Goal: Task Accomplishment & Management: Manage account settings

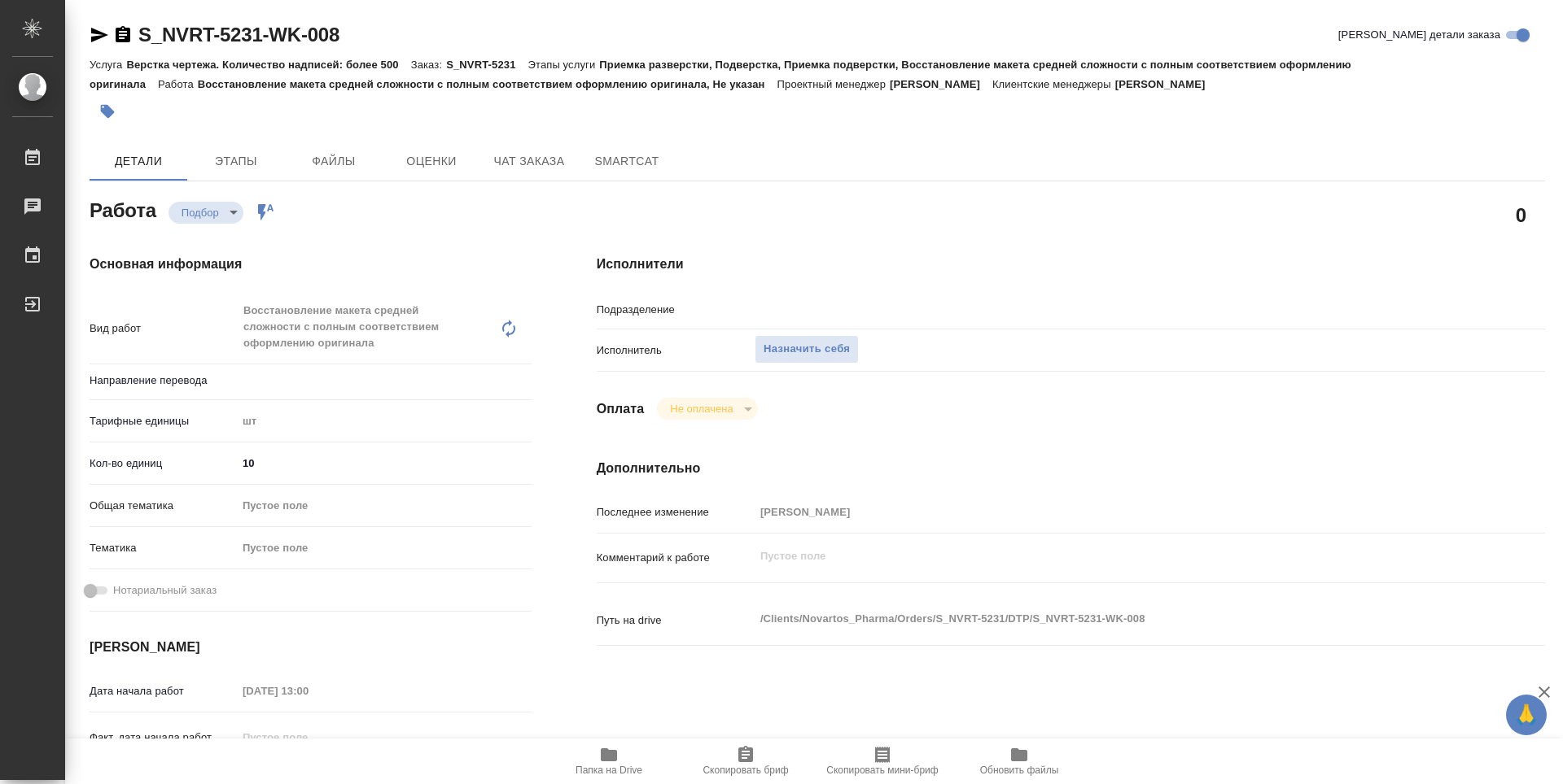
type textarea "x"
type input "Не указан"
type input "DTPlight"
type textarea "x"
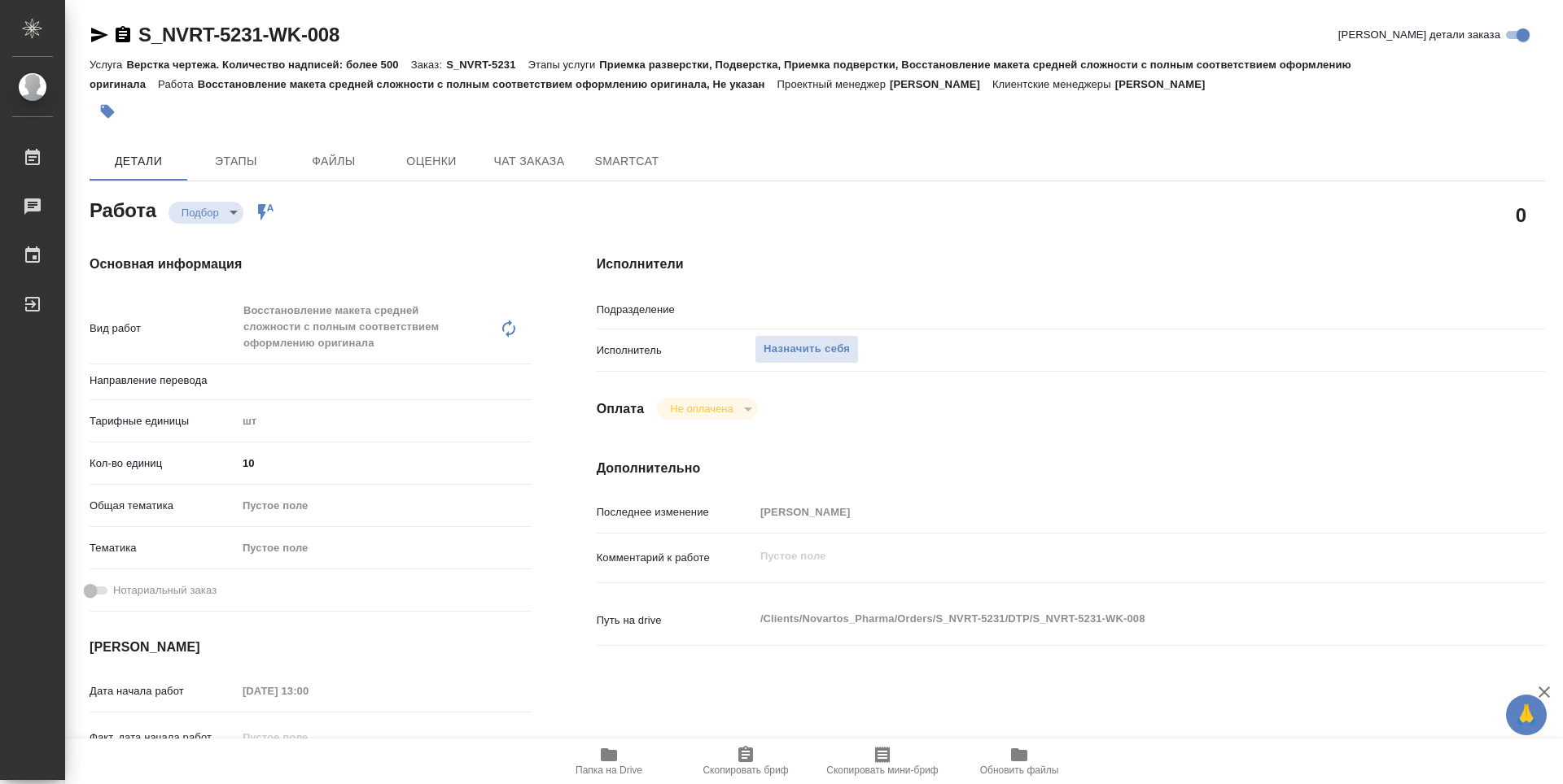
type textarea "x"
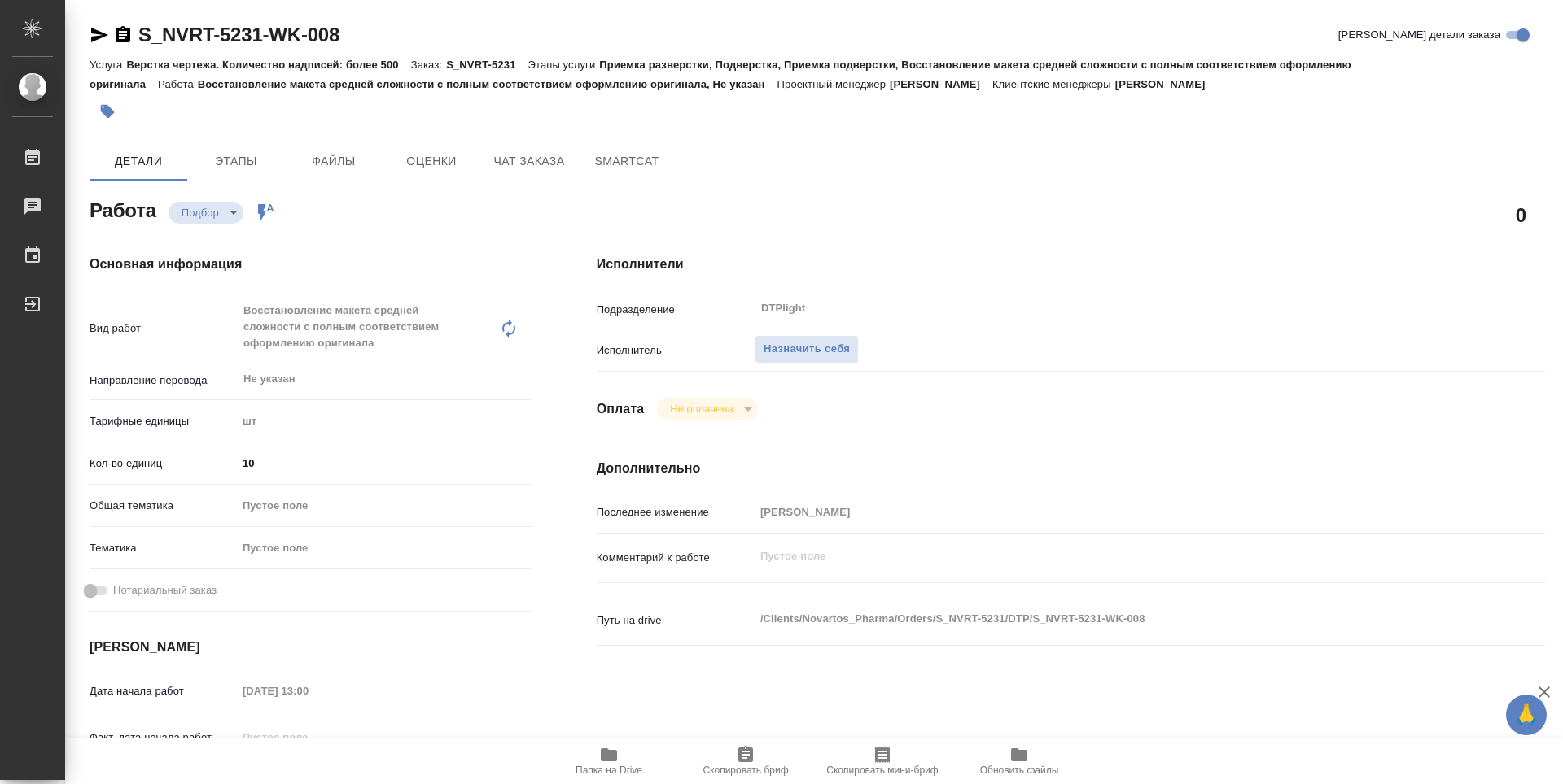
type textarea "x"
drag, startPoint x: 589, startPoint y: 753, endPoint x: 583, endPoint y: 736, distance: 18.0
click at [589, 753] on span "Папка на Drive" at bounding box center [609, 760] width 117 height 31
type textarea "x"
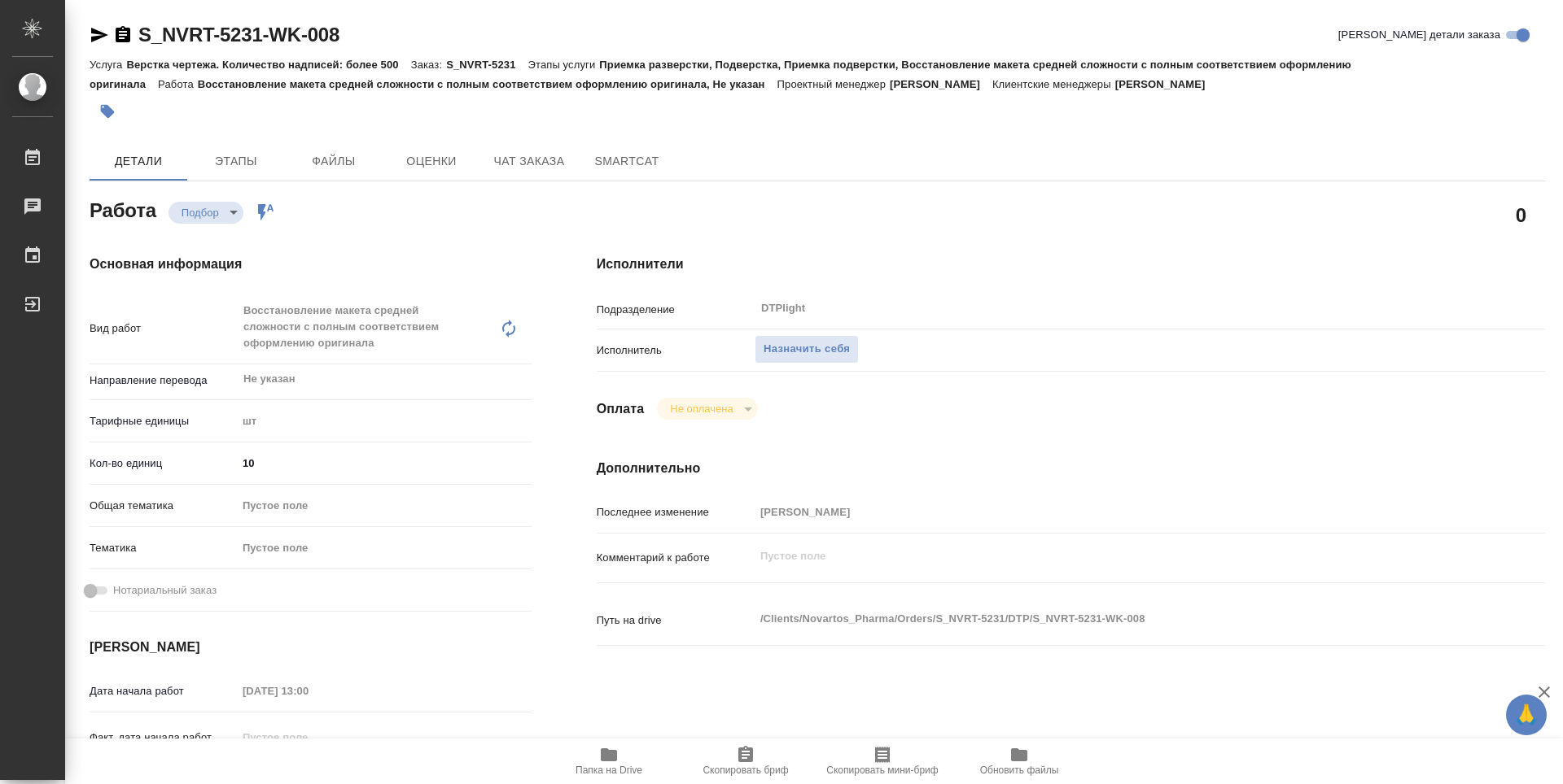
type textarea "x"
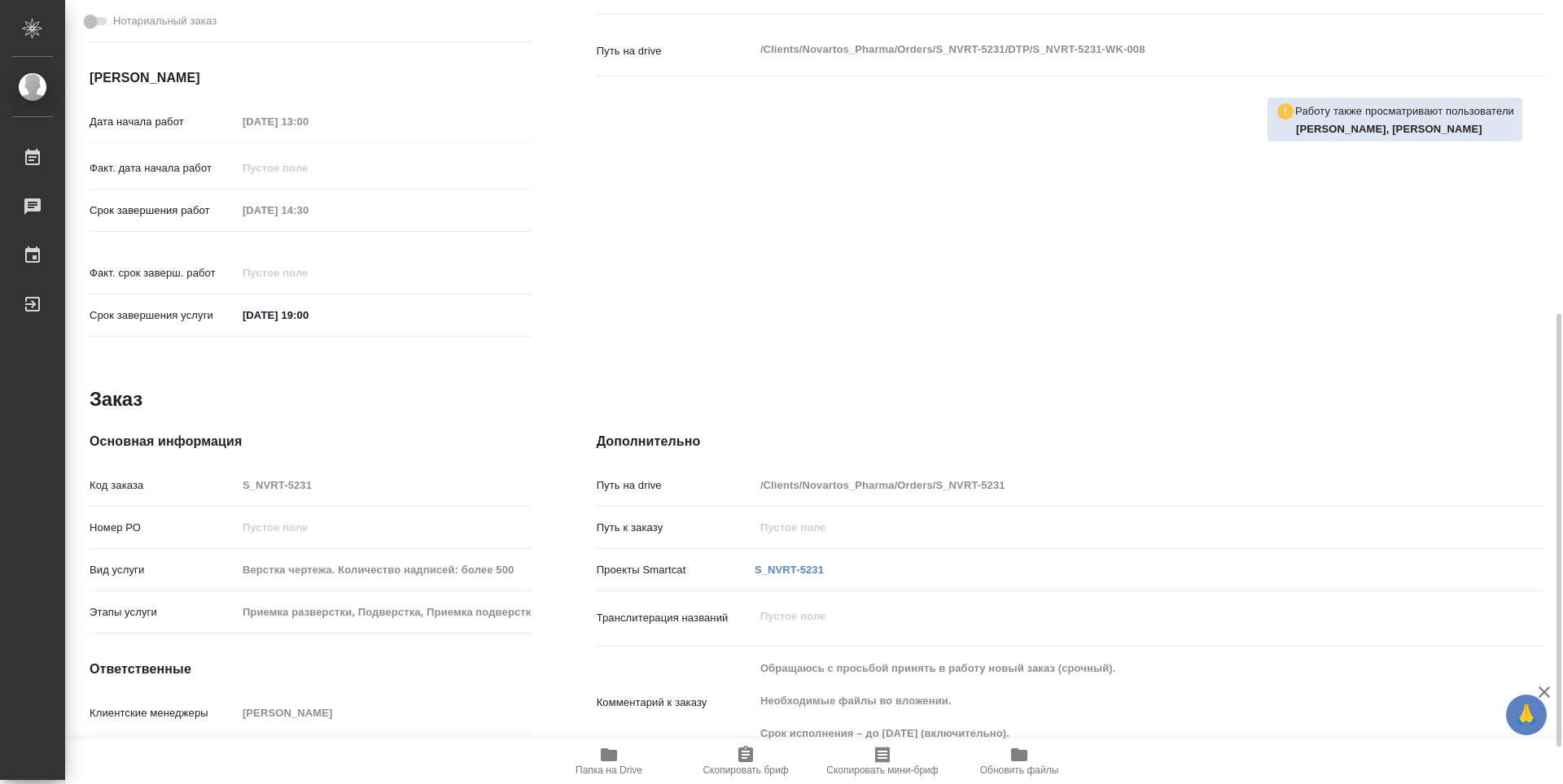
scroll to position [326, 0]
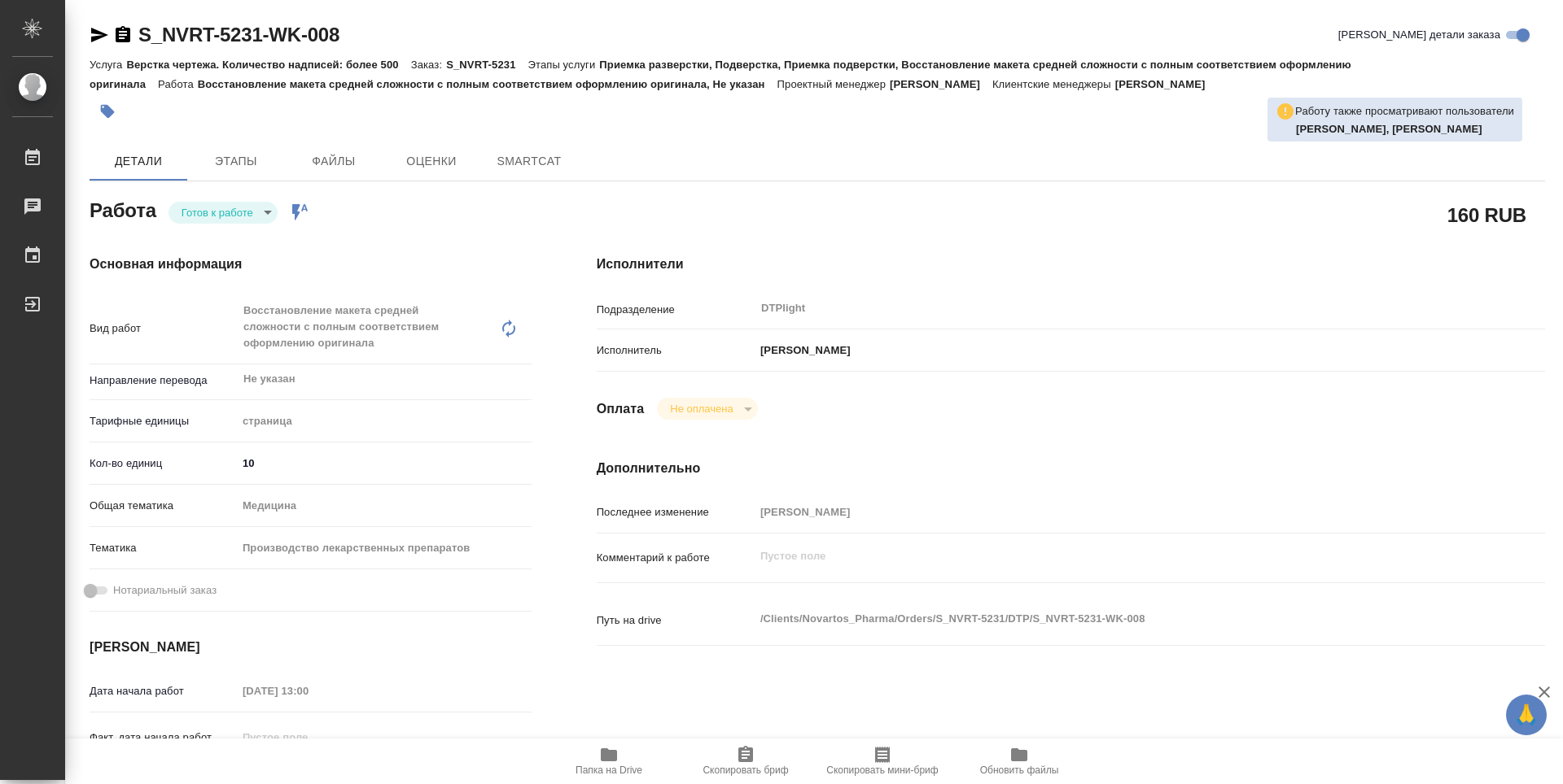
type textarea "x"
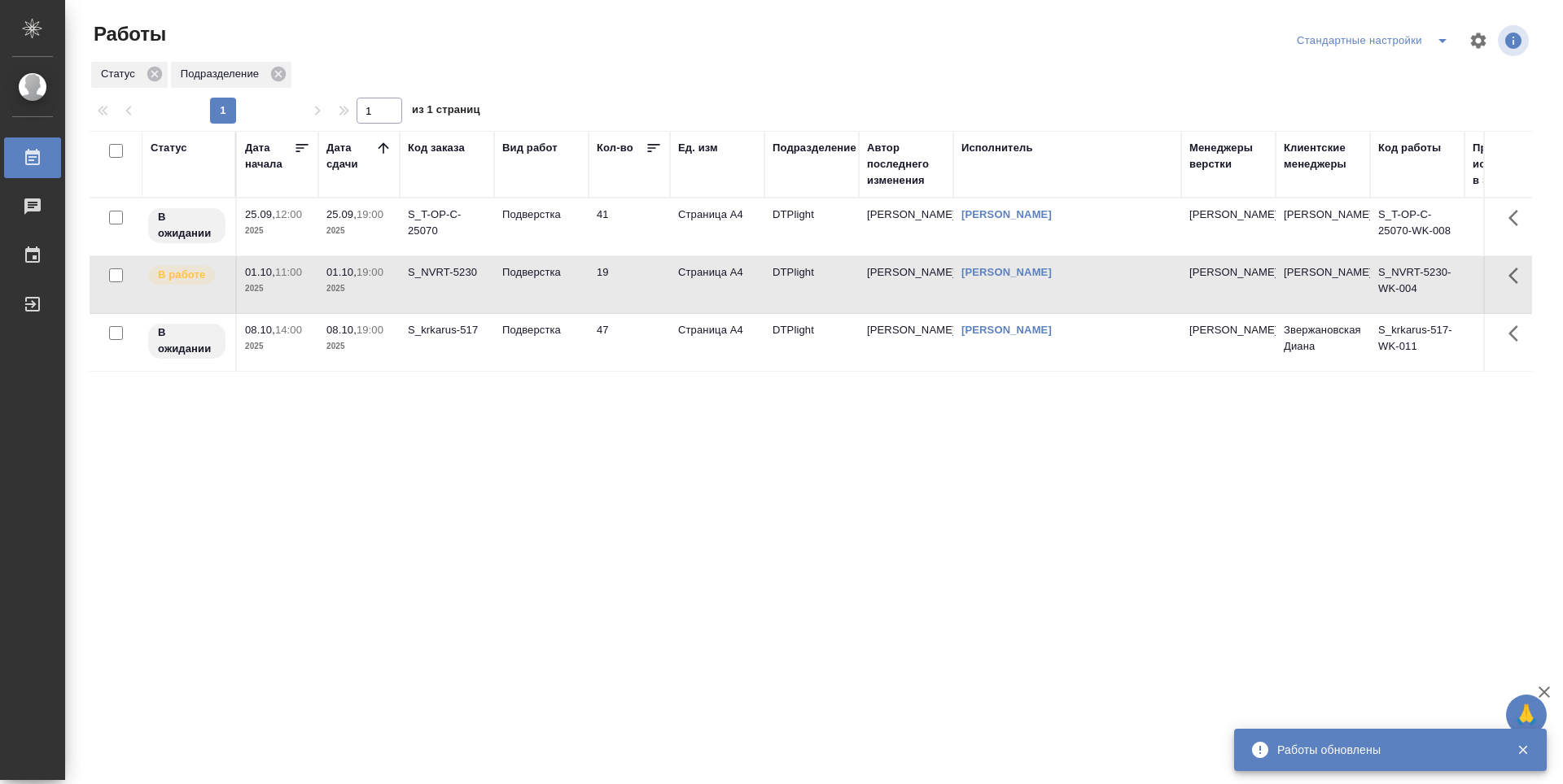
click at [505, 521] on div "Статус Дата начала Дата сдачи Код заказа Вид работ Кол-во Ед. изм Подразделение…" at bounding box center [811, 424] width 1442 height 586
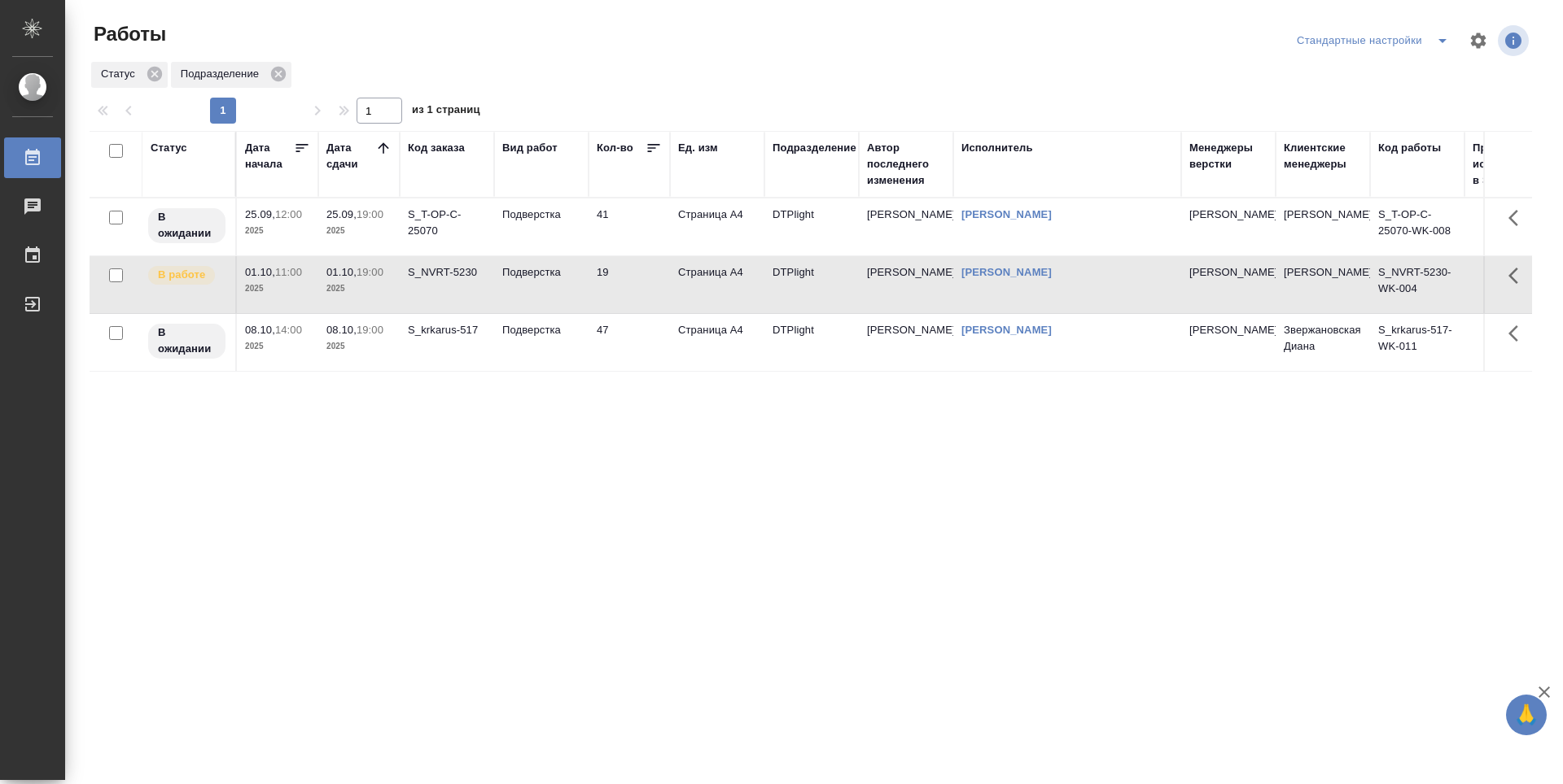
click at [383, 146] on icon at bounding box center [383, 148] width 16 height 16
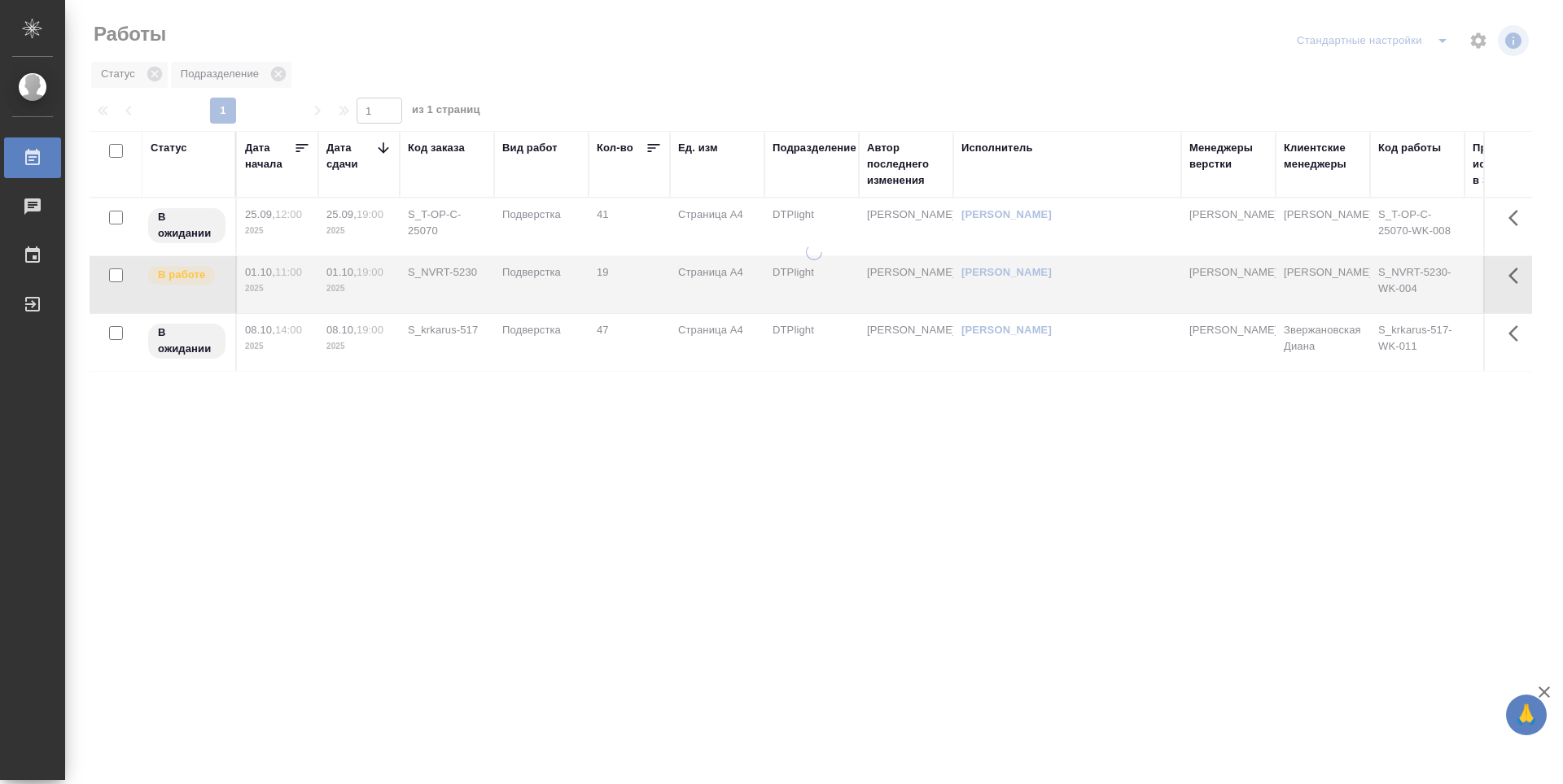
click at [383, 149] on icon at bounding box center [383, 148] width 11 height 11
click at [382, 149] on icon at bounding box center [383, 148] width 16 height 16
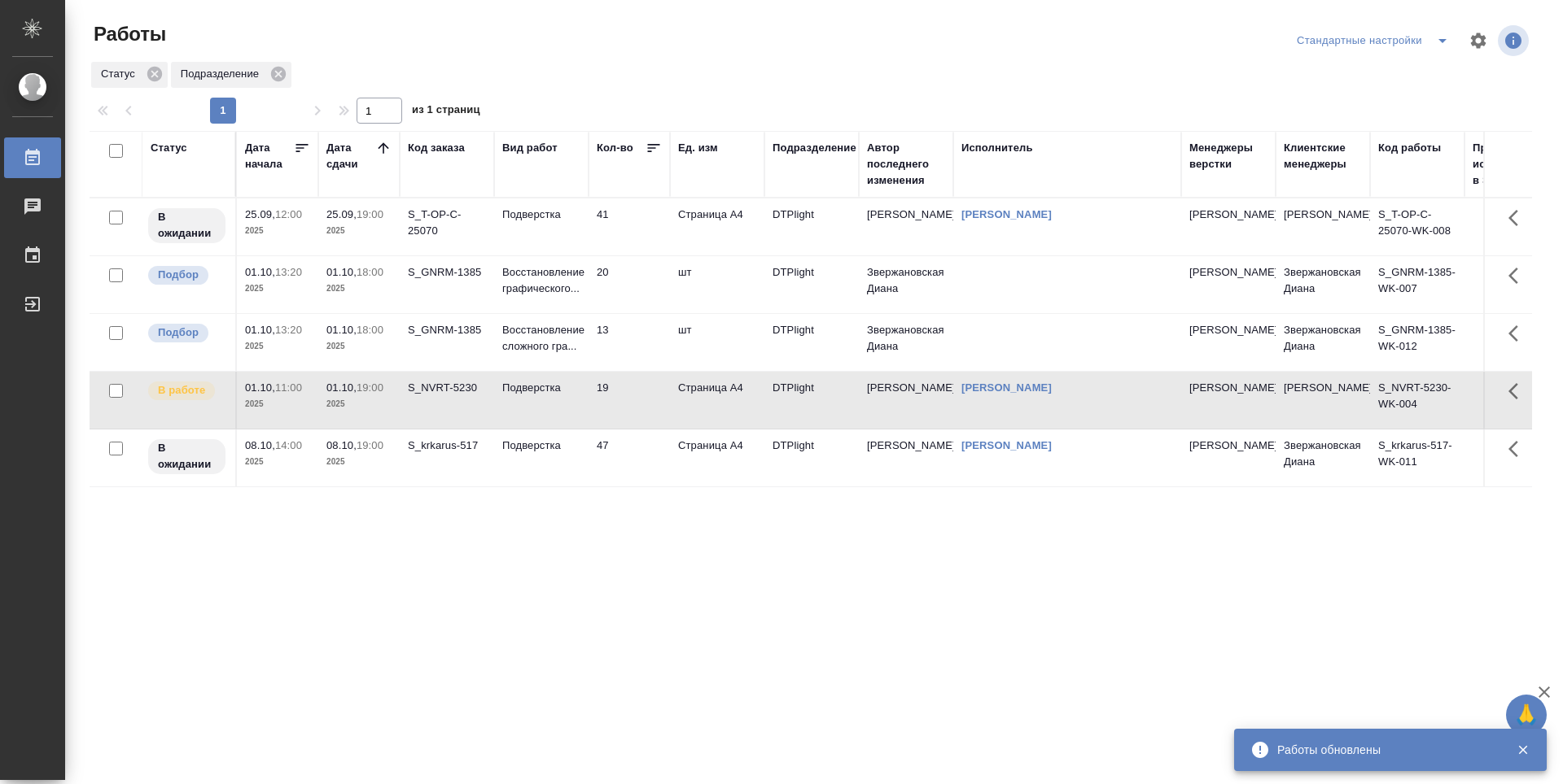
click at [480, 351] on td "S_GNRM-1385" at bounding box center [447, 342] width 95 height 57
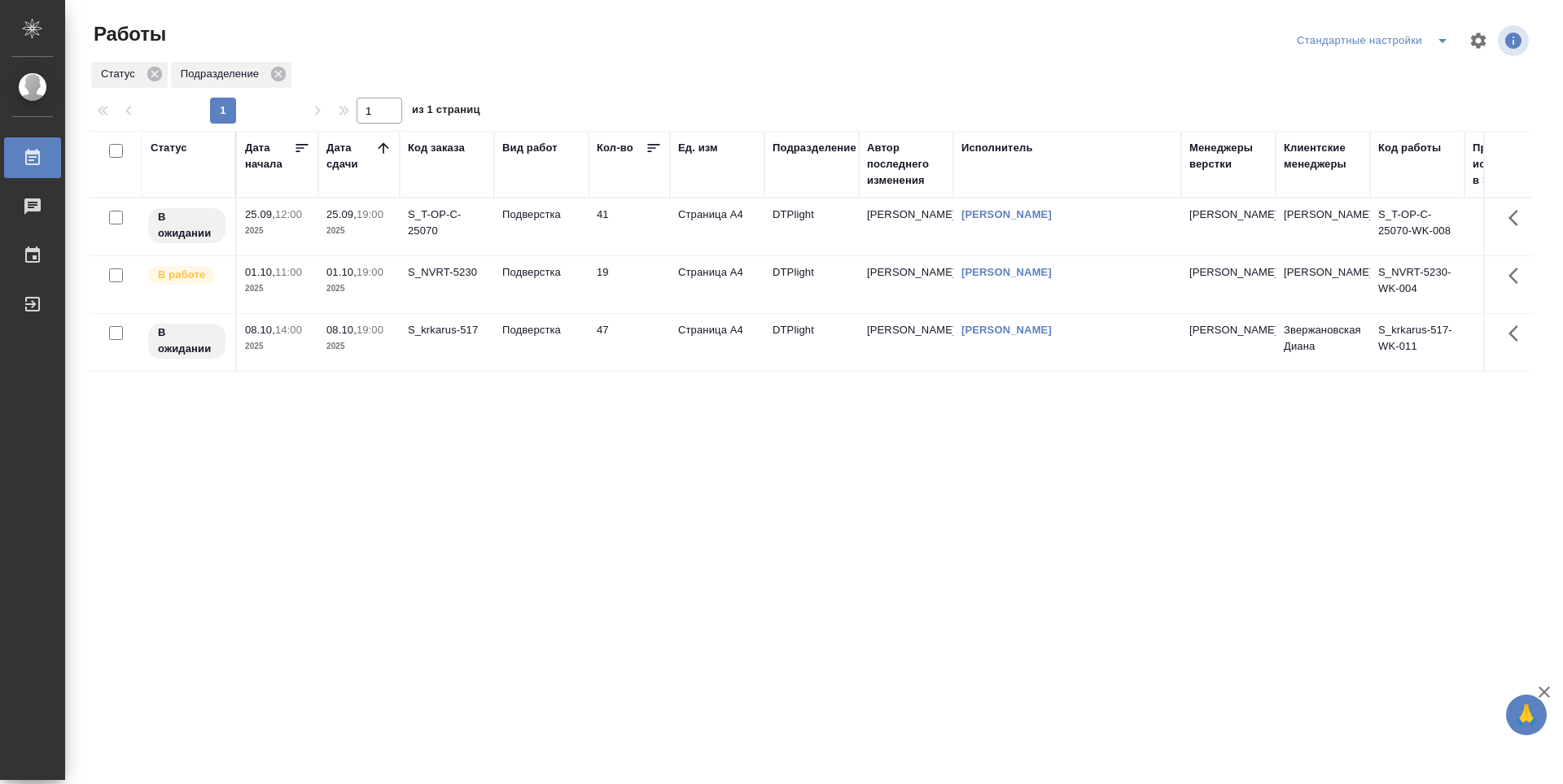
click at [778, 572] on div "Статус Дата начала Дата сдачи Код заказа Вид работ Кол-во Ед. изм Подразделение…" at bounding box center [811, 424] width 1442 height 586
click at [1090, 646] on div "Статус Дата начала Дата сдачи Код заказа Вид работ Кол-во Ед. изм Подразделение…" at bounding box center [811, 424] width 1442 height 586
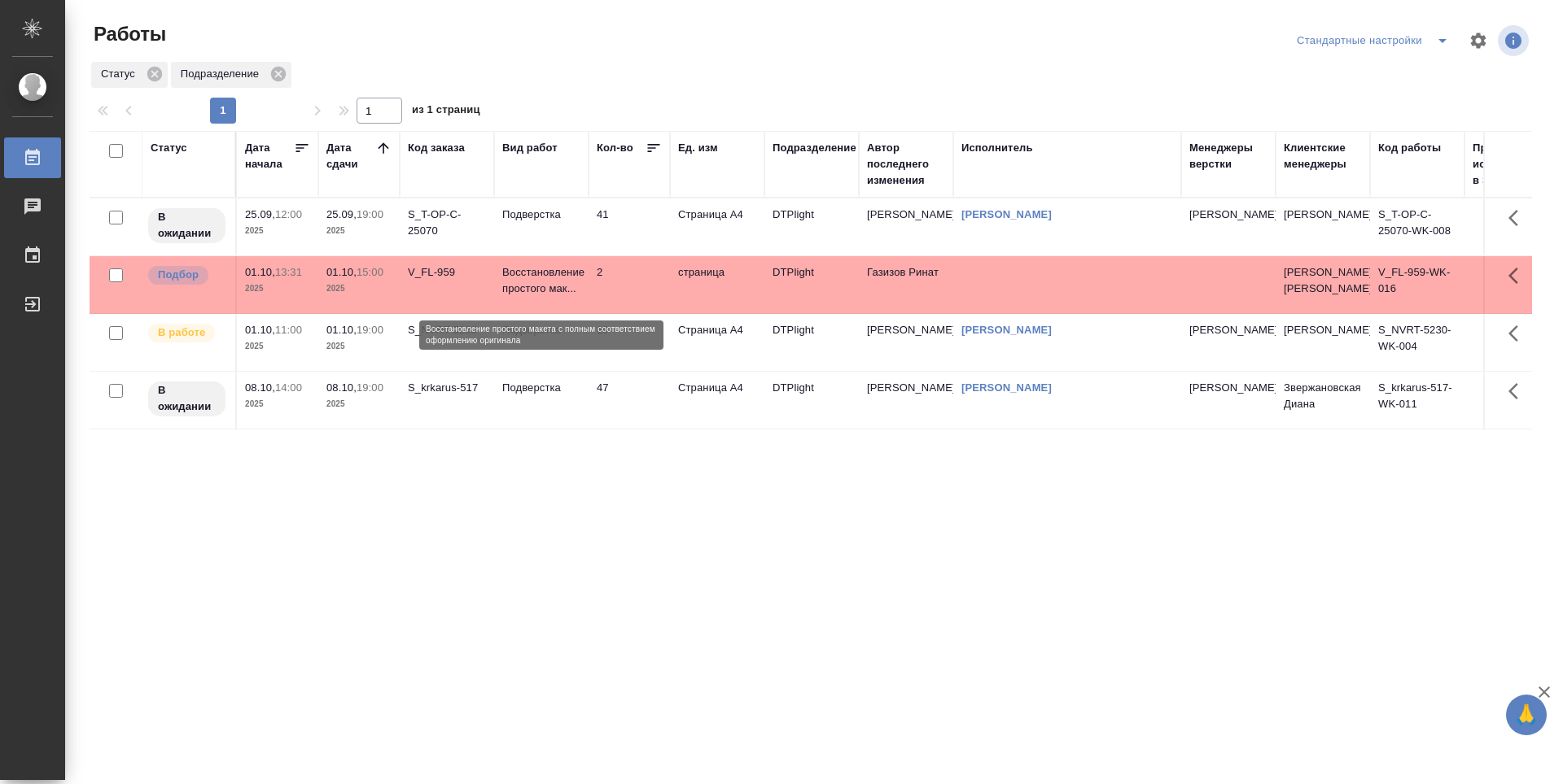
click at [532, 282] on p "Восстановление простого мак..." at bounding box center [541, 280] width 79 height 33
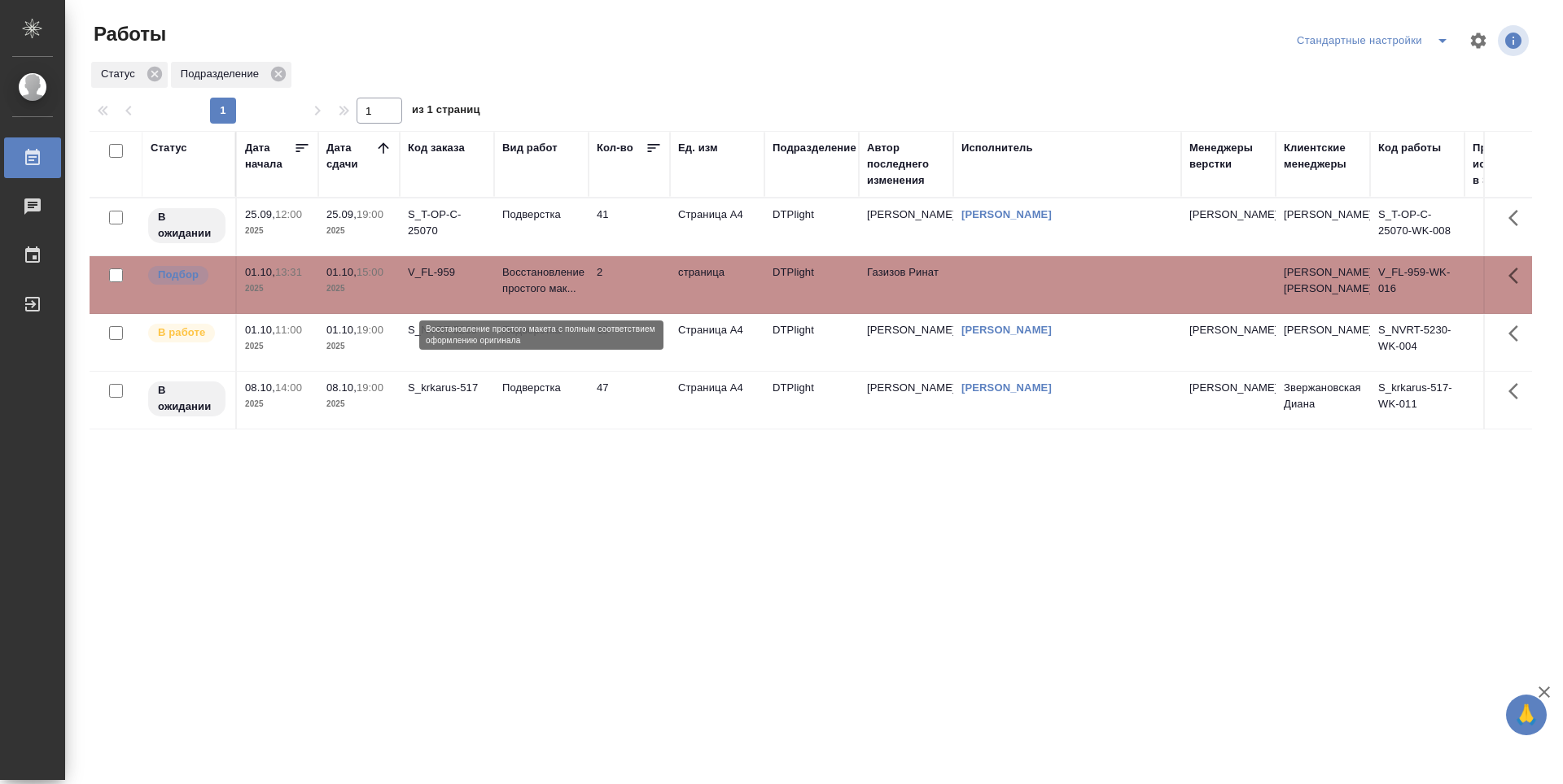
click at [532, 282] on p "Восстановление простого мак..." at bounding box center [541, 280] width 79 height 33
click at [651, 293] on td "2" at bounding box center [629, 284] width 81 height 57
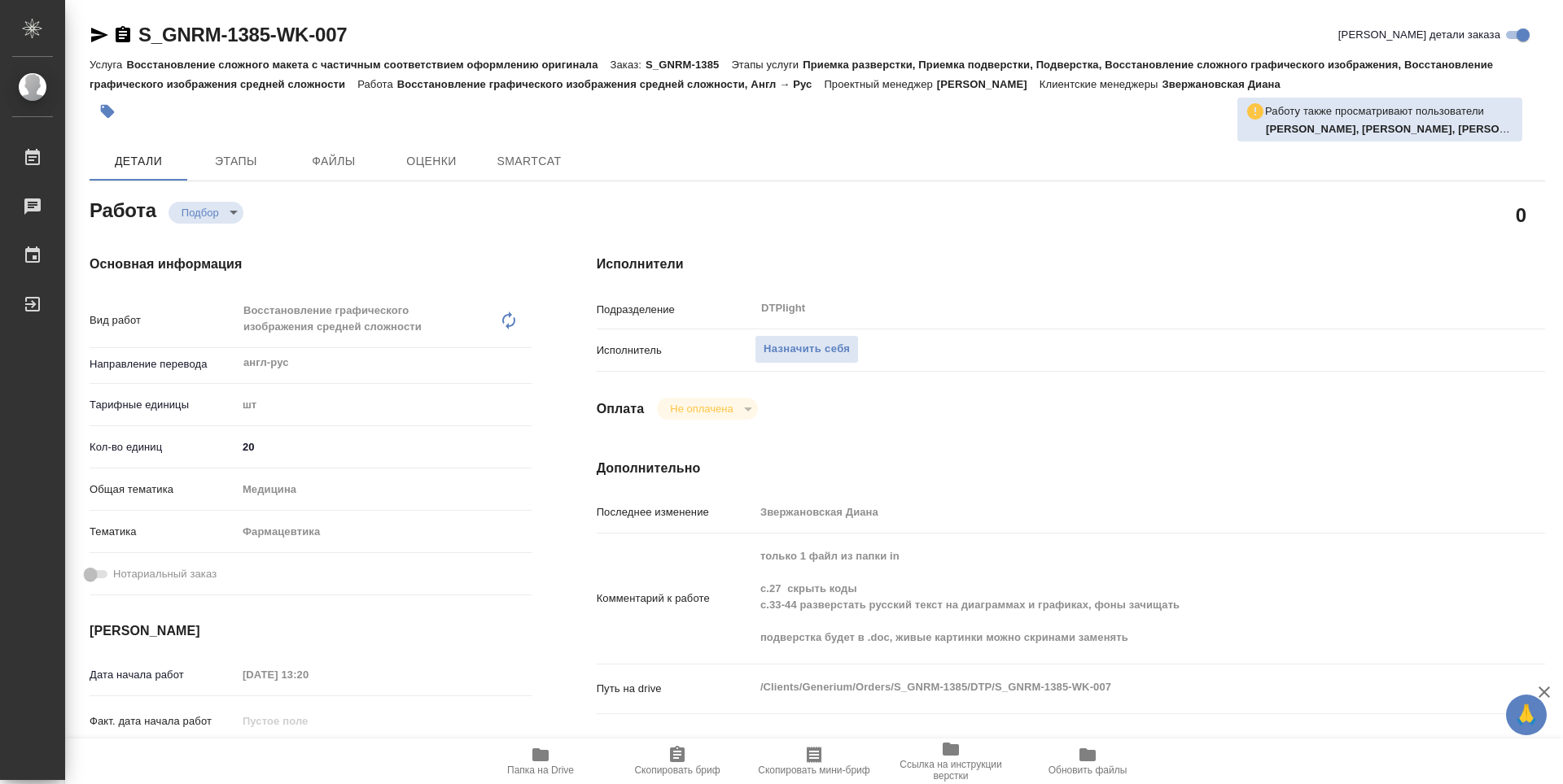
type textarea "x"
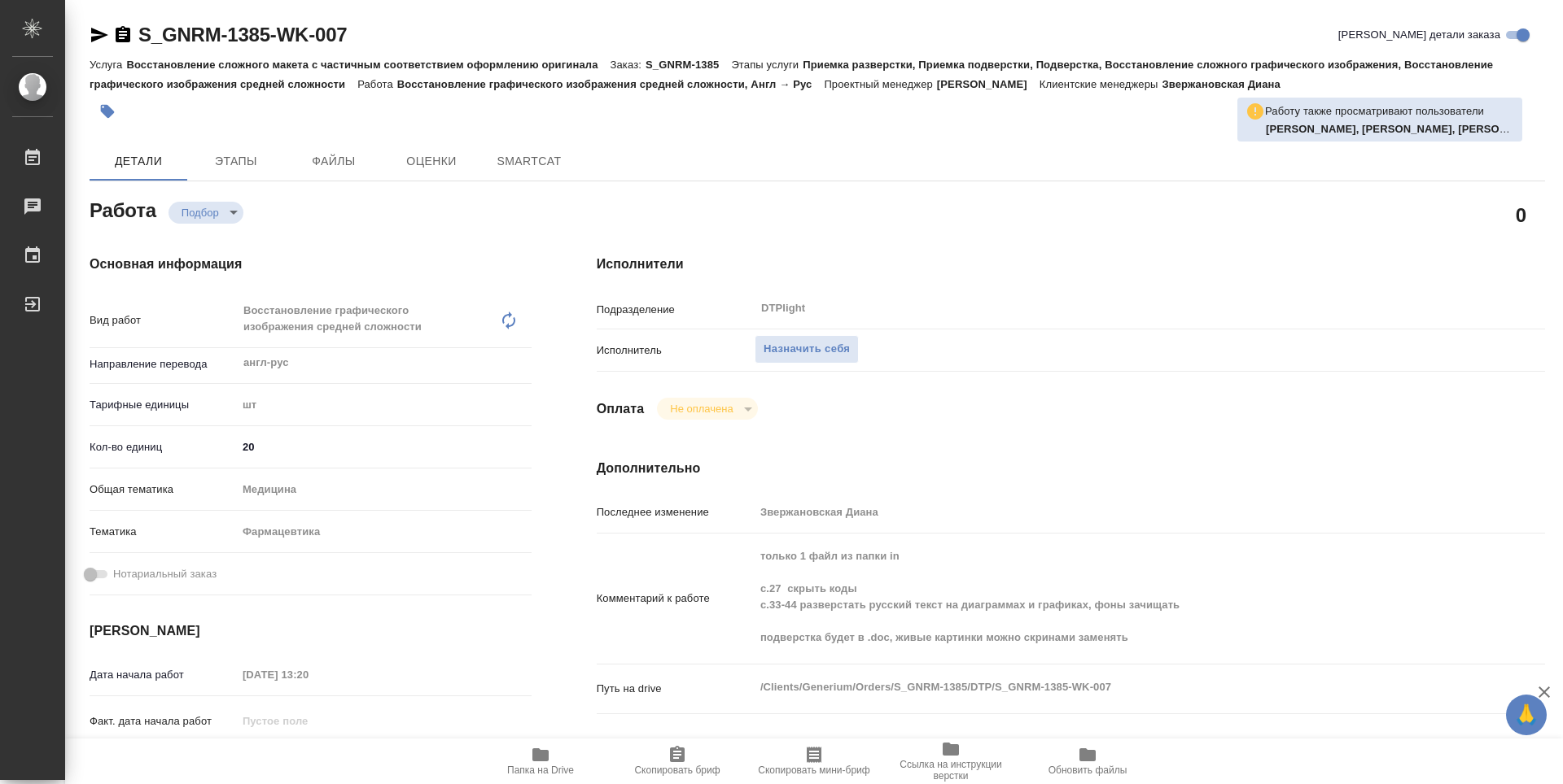
type textarea "x"
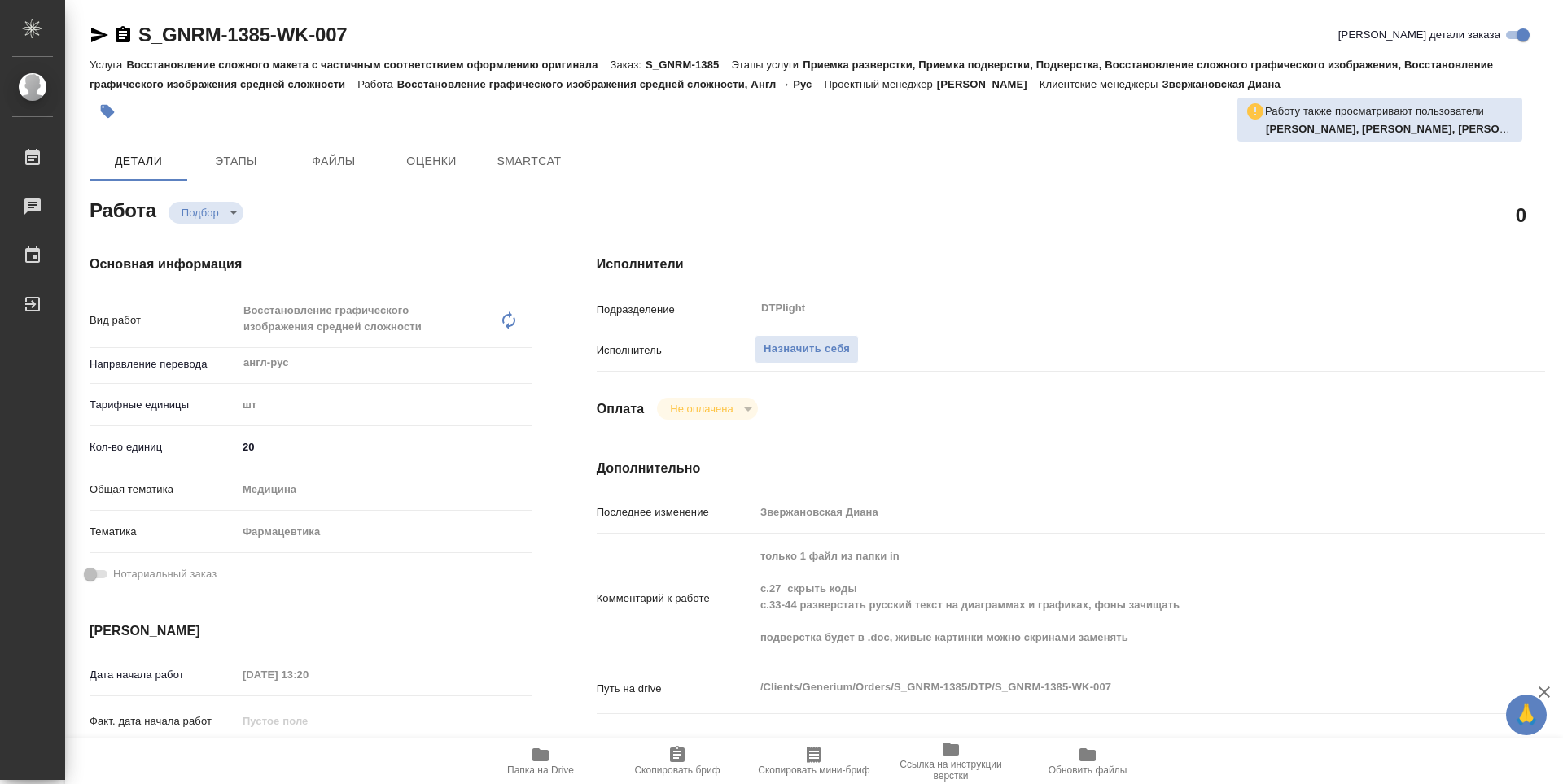
type textarea "x"
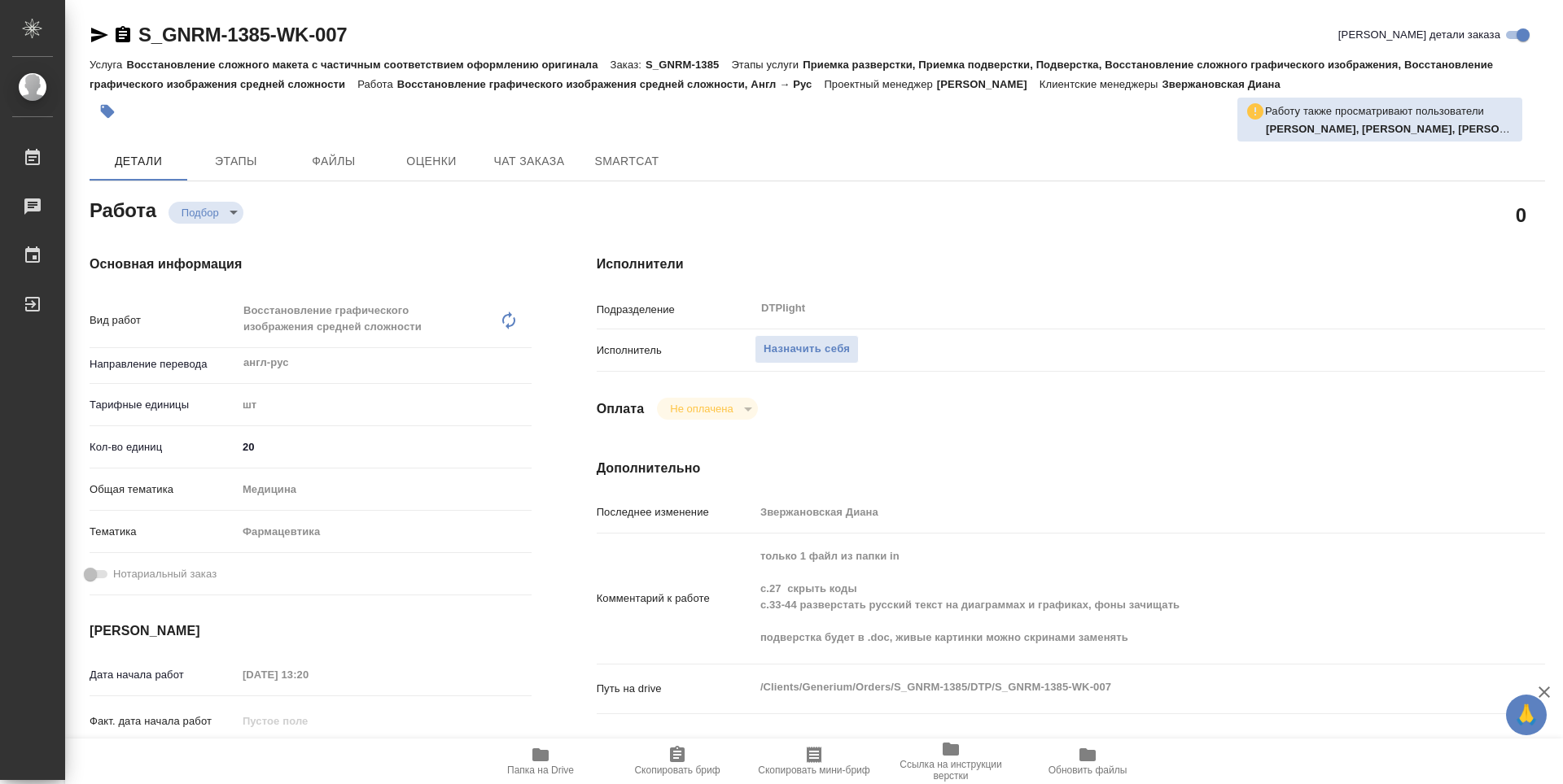
type textarea "x"
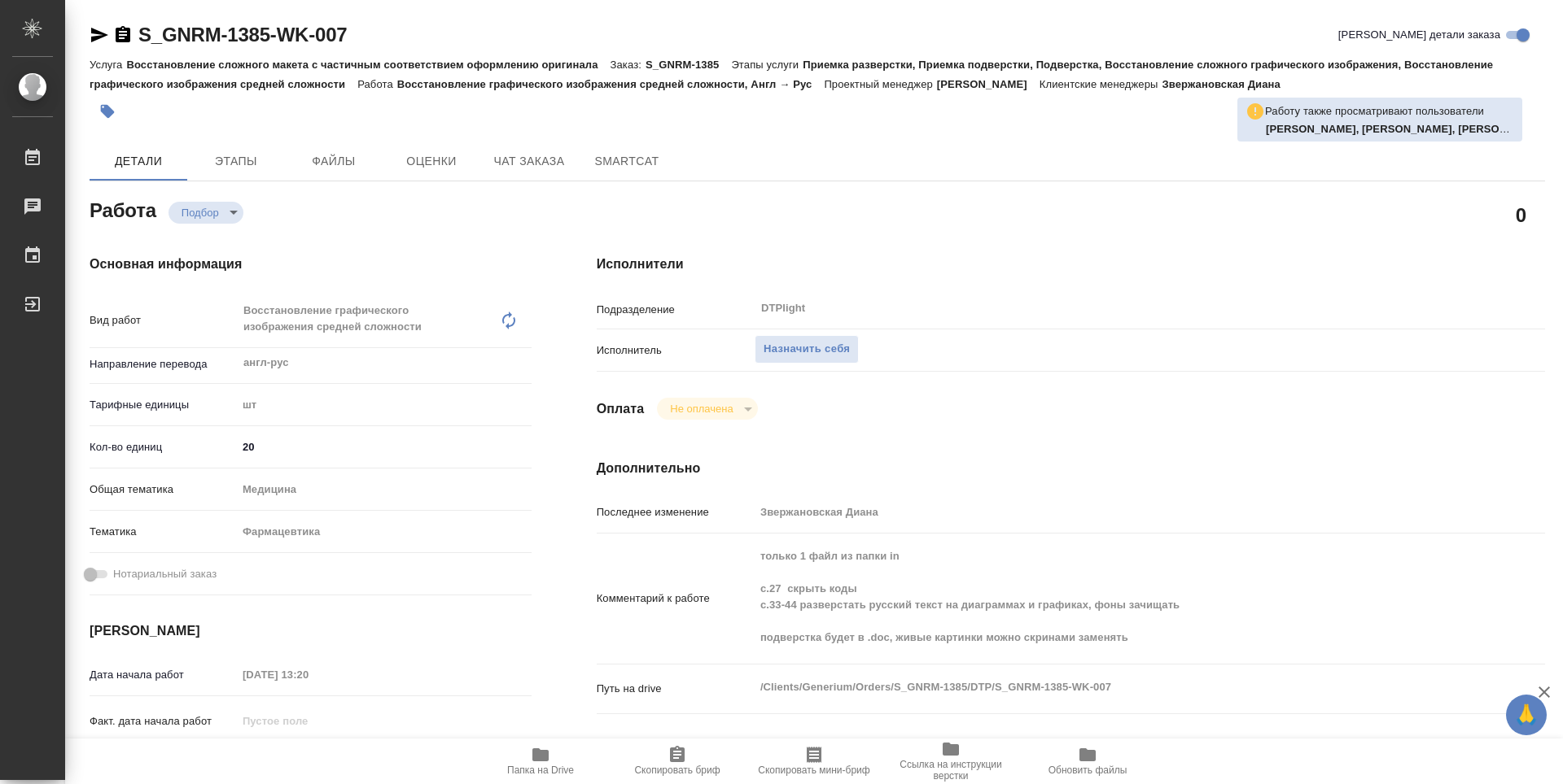
type textarea "x"
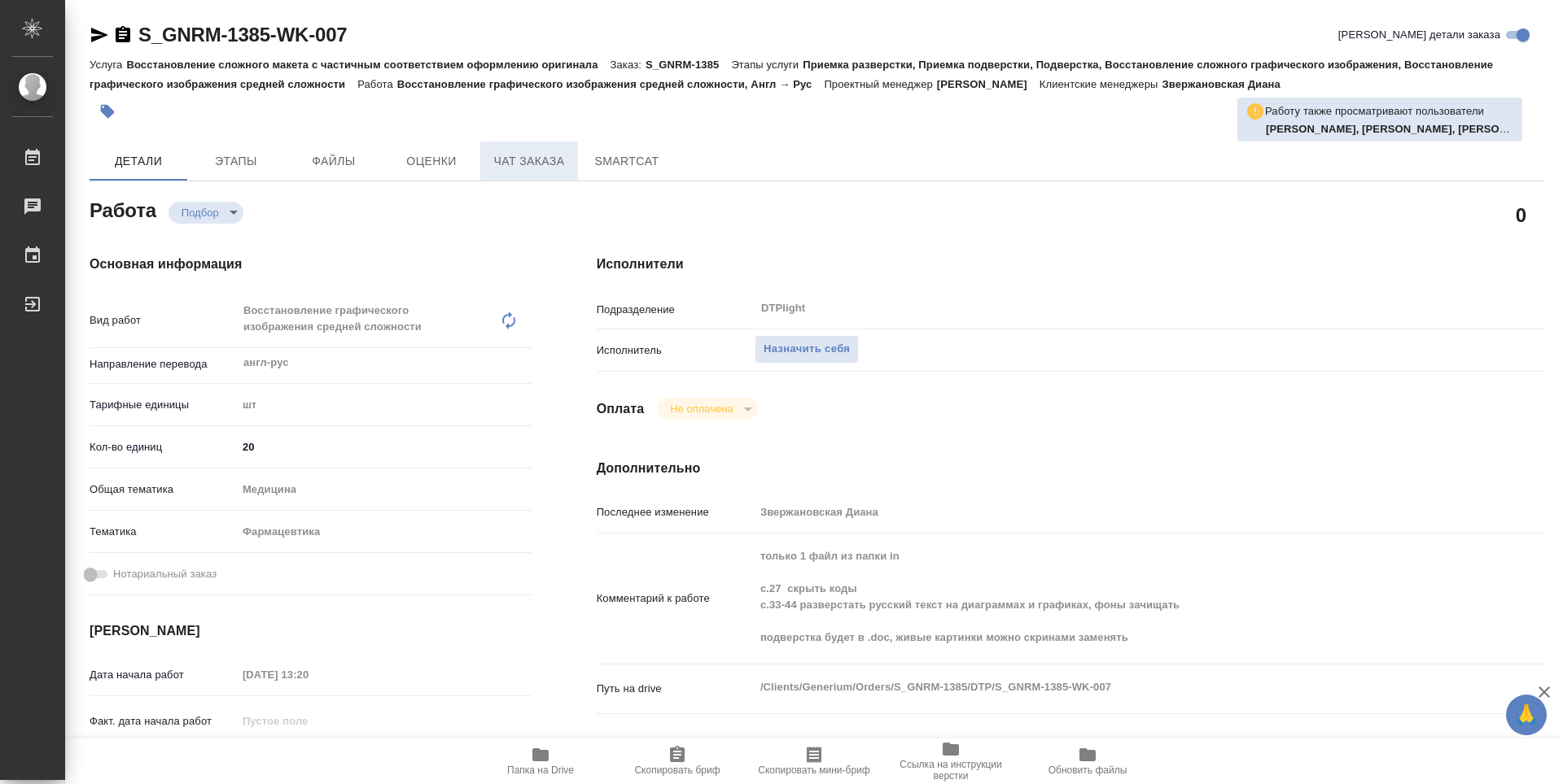
click at [543, 165] on span "Чат заказа" at bounding box center [529, 161] width 79 height 20
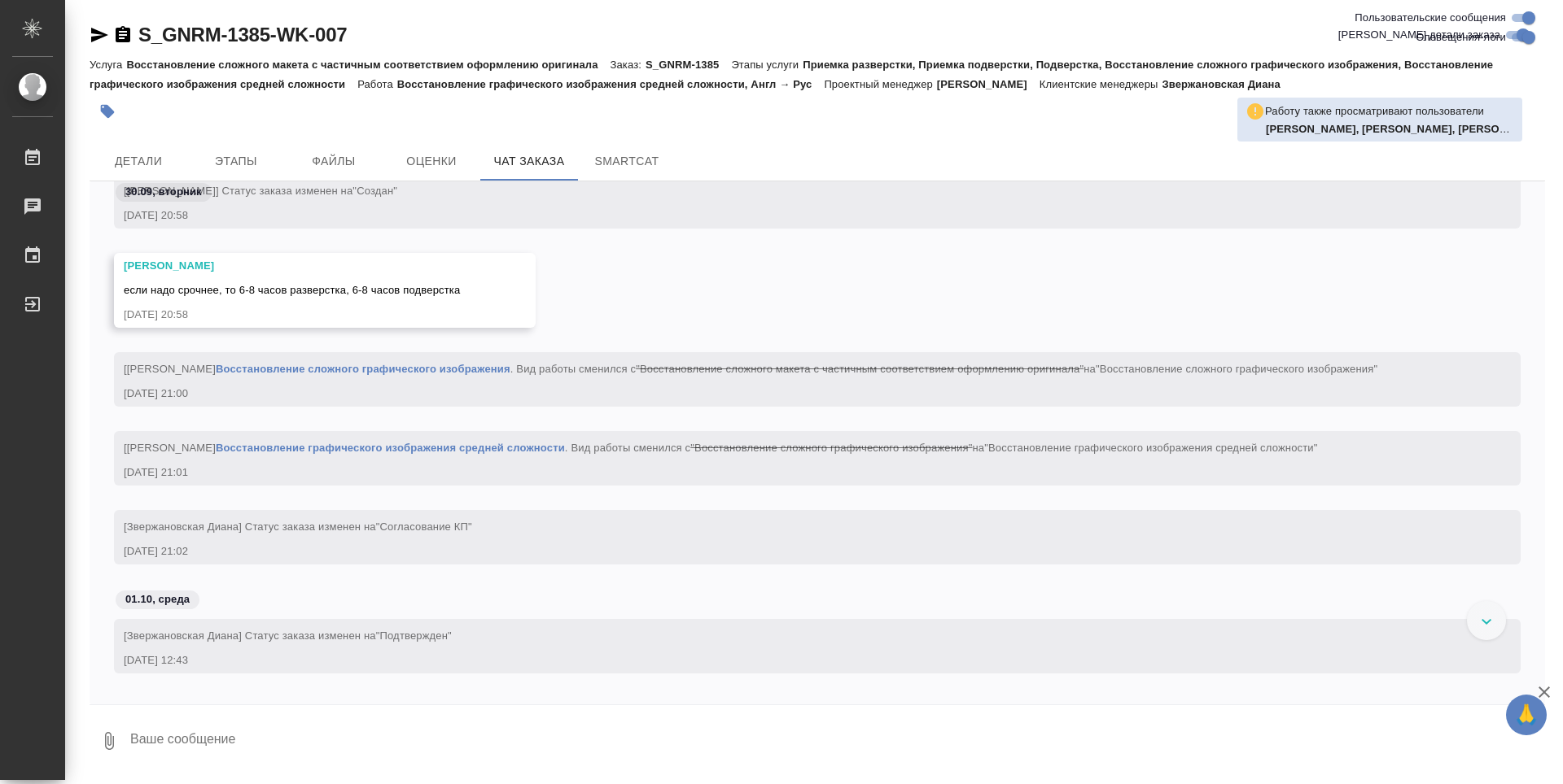
scroll to position [631, 0]
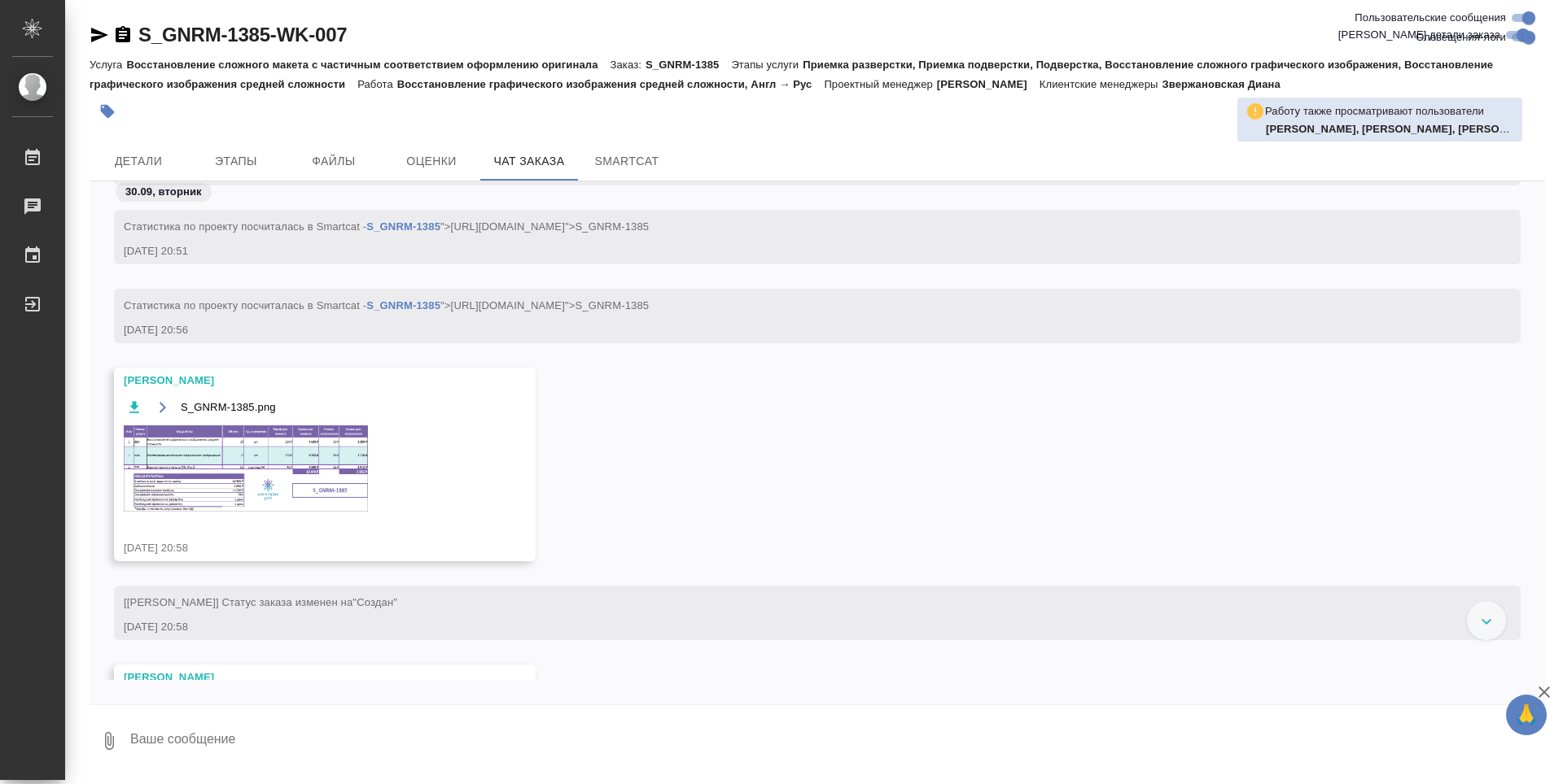
click at [256, 452] on img at bounding box center [246, 468] width 244 height 86
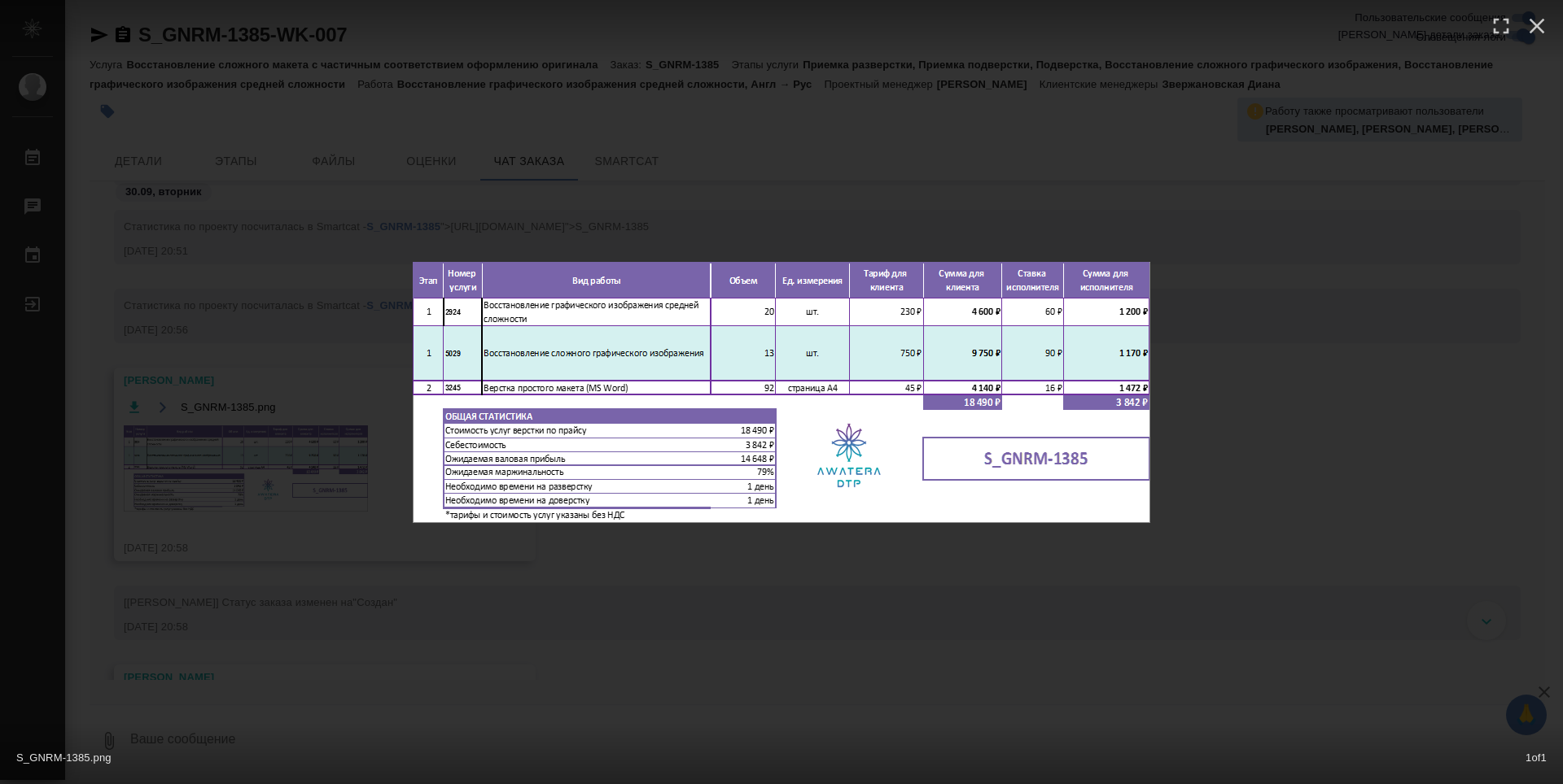
click at [844, 591] on div "S_GNRM-1385.png 1 of 1" at bounding box center [781, 392] width 1563 height 784
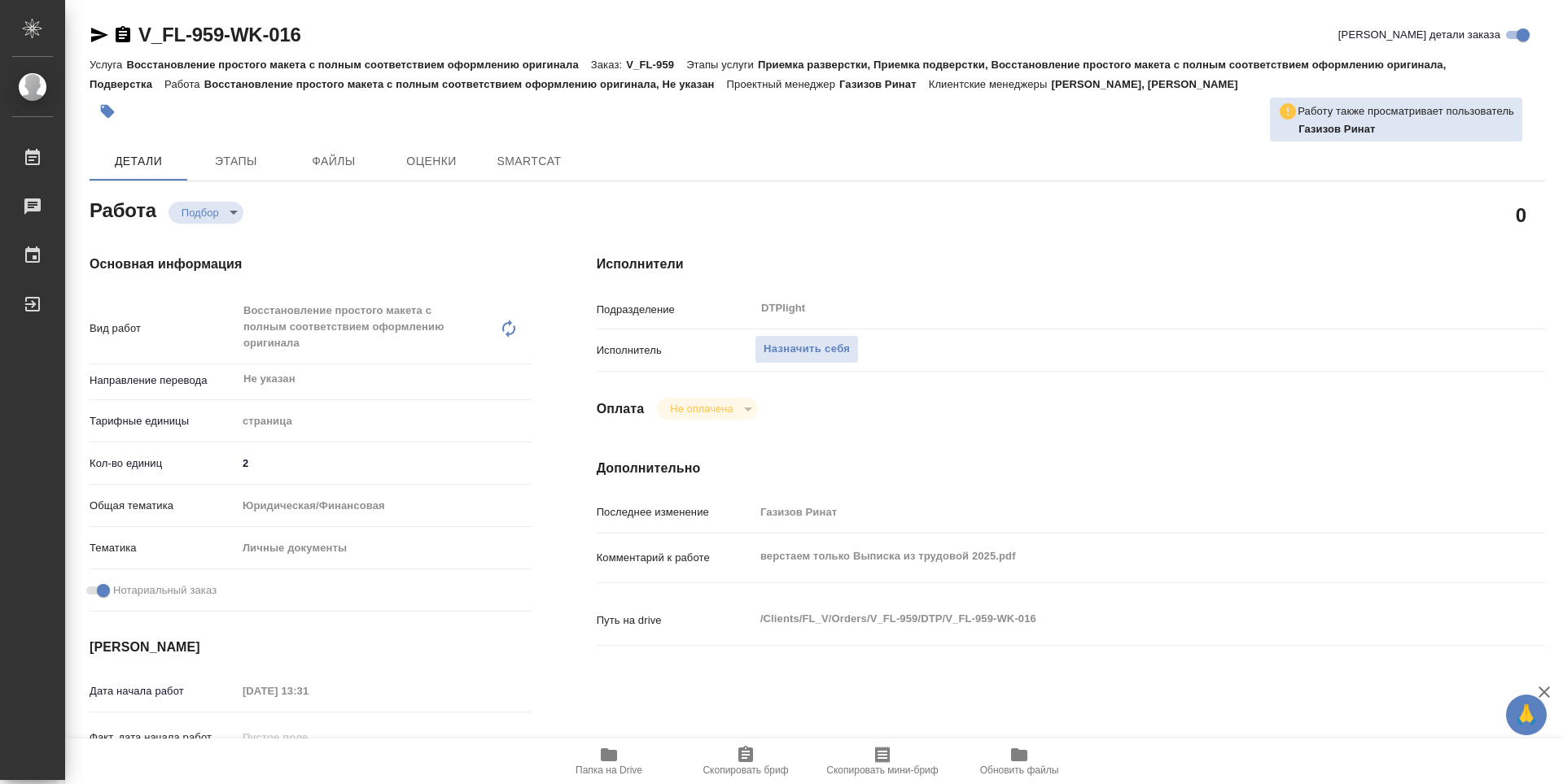
type textarea "x"
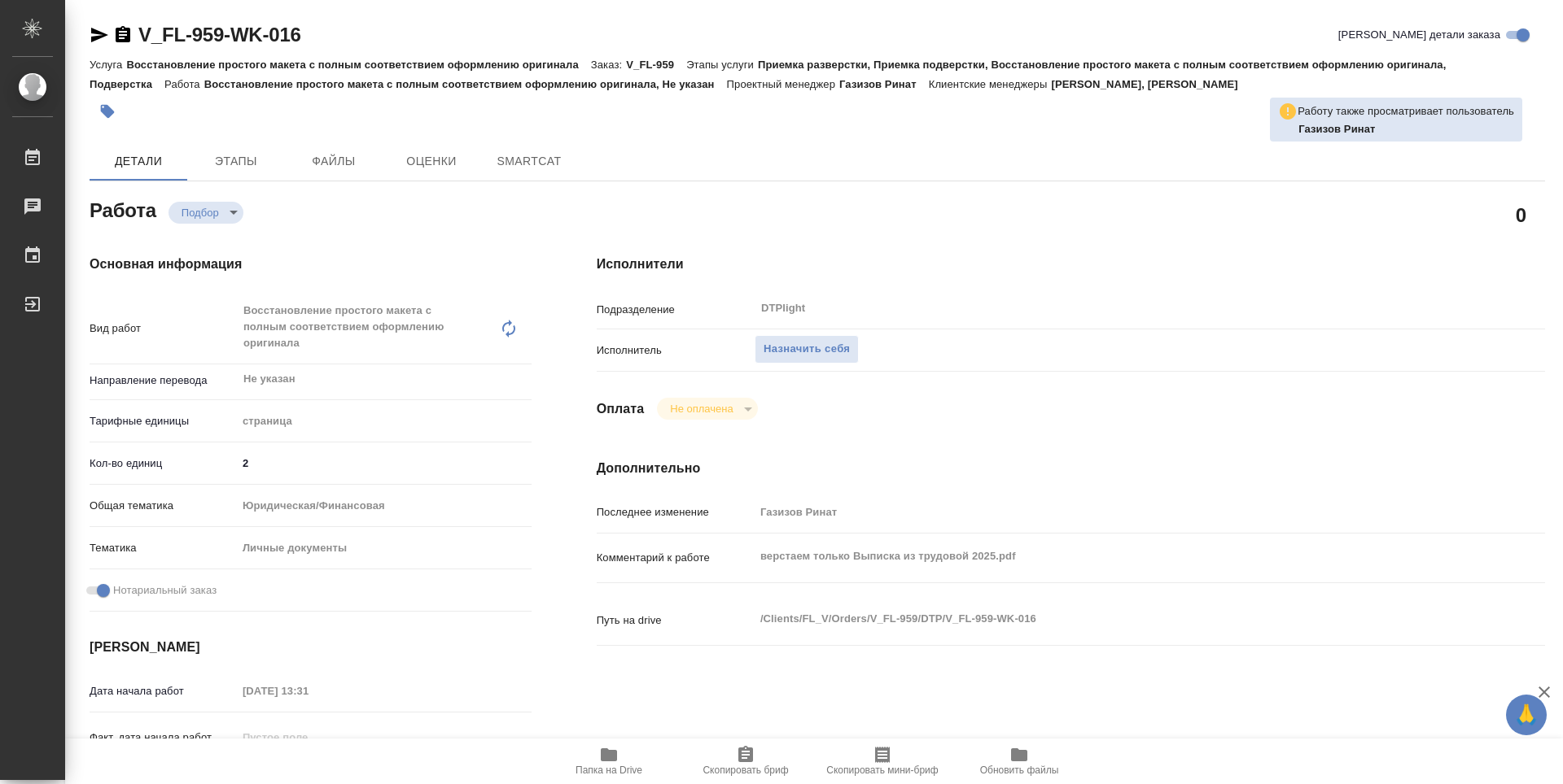
type textarea "x"
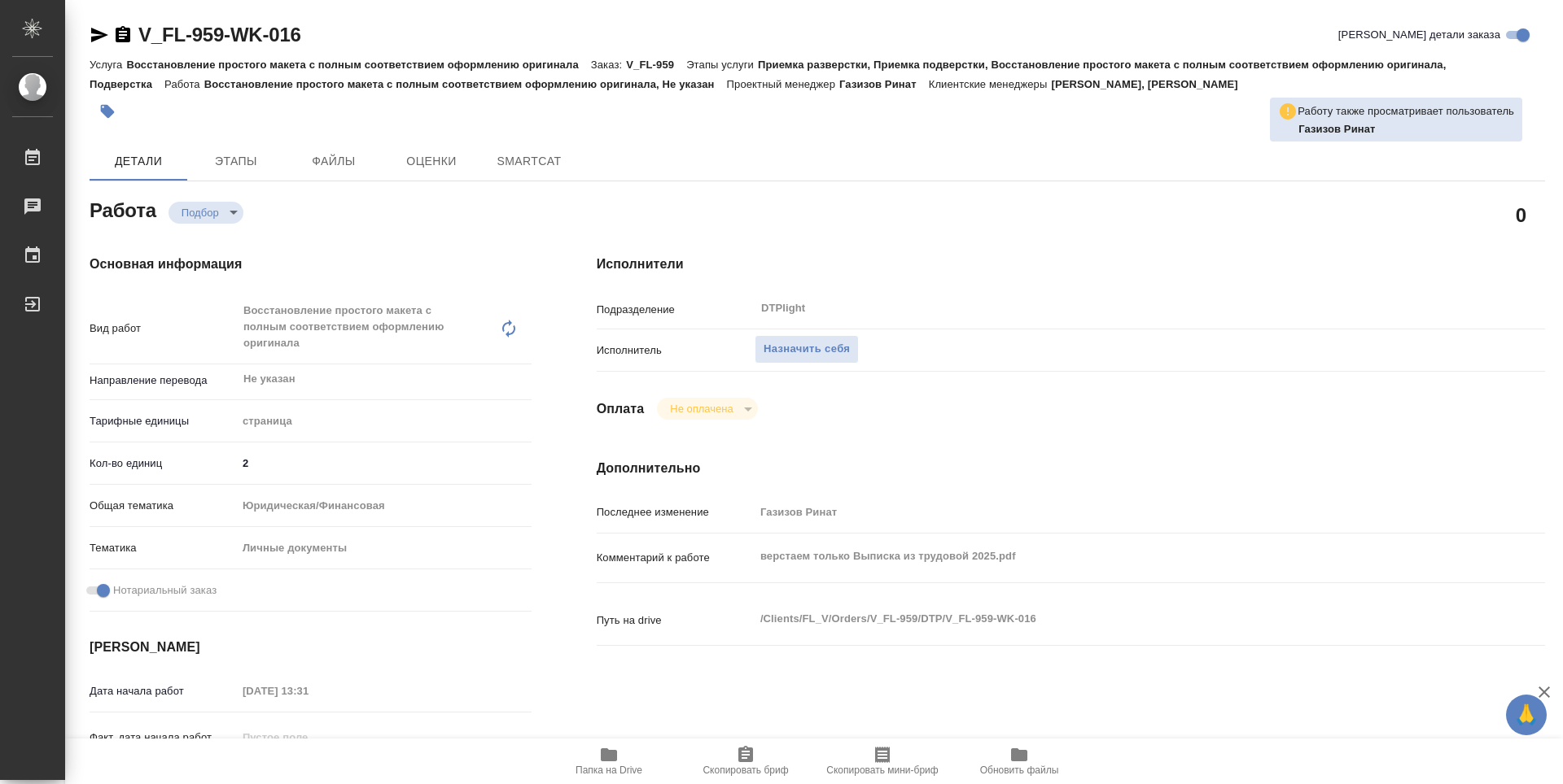
type textarea "x"
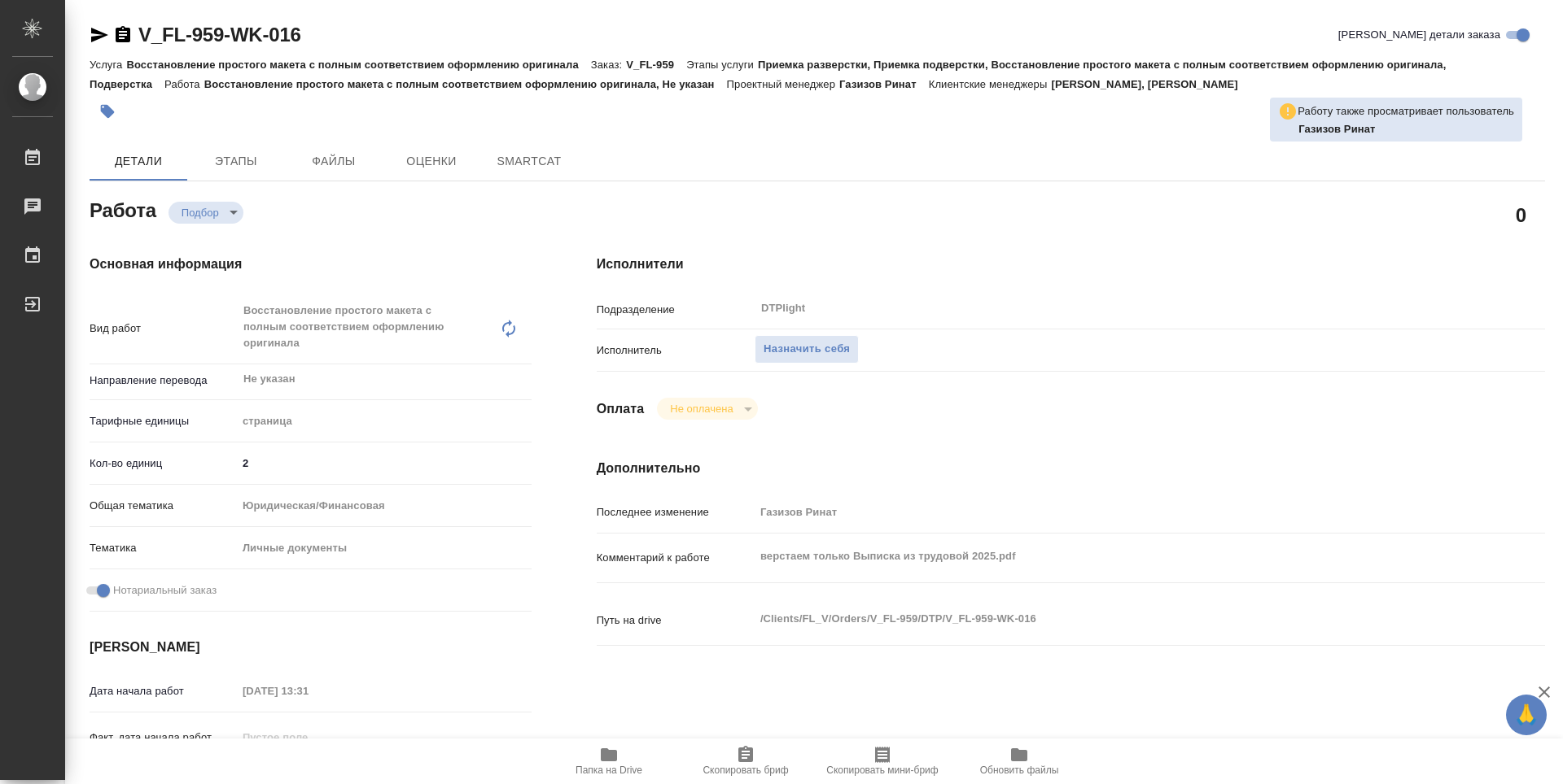
type textarea "x"
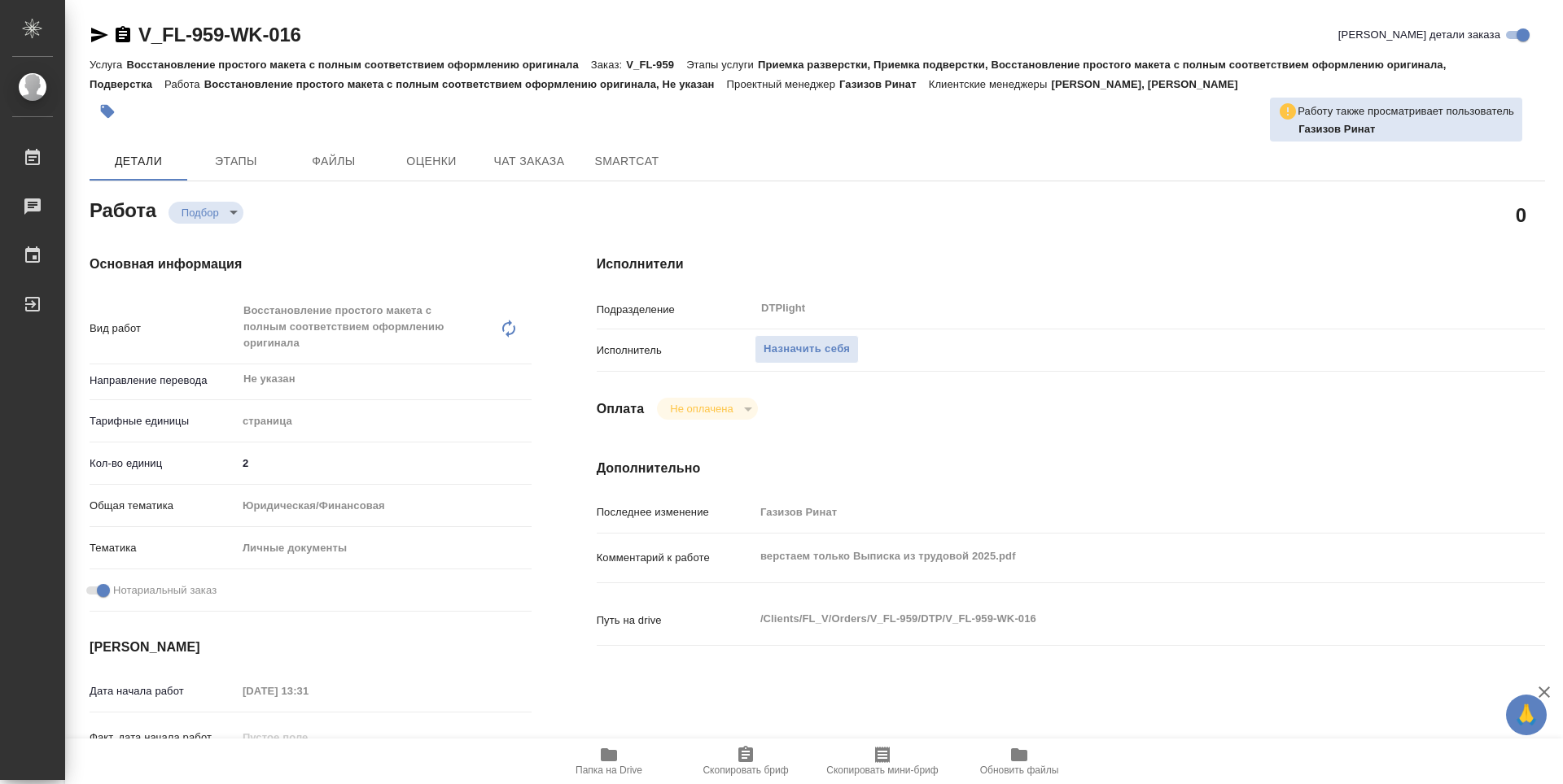
type textarea "x"
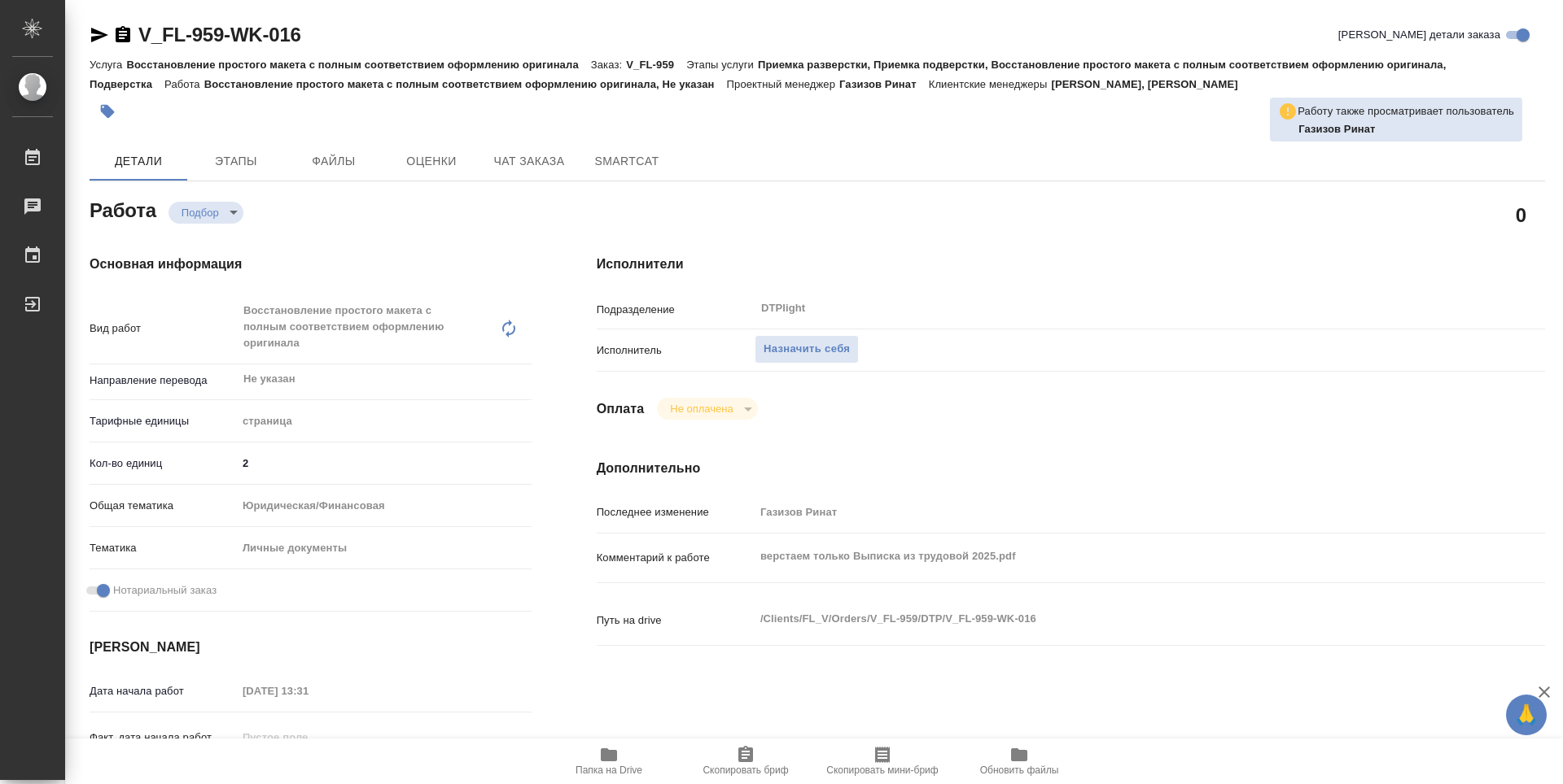
type textarea "x"
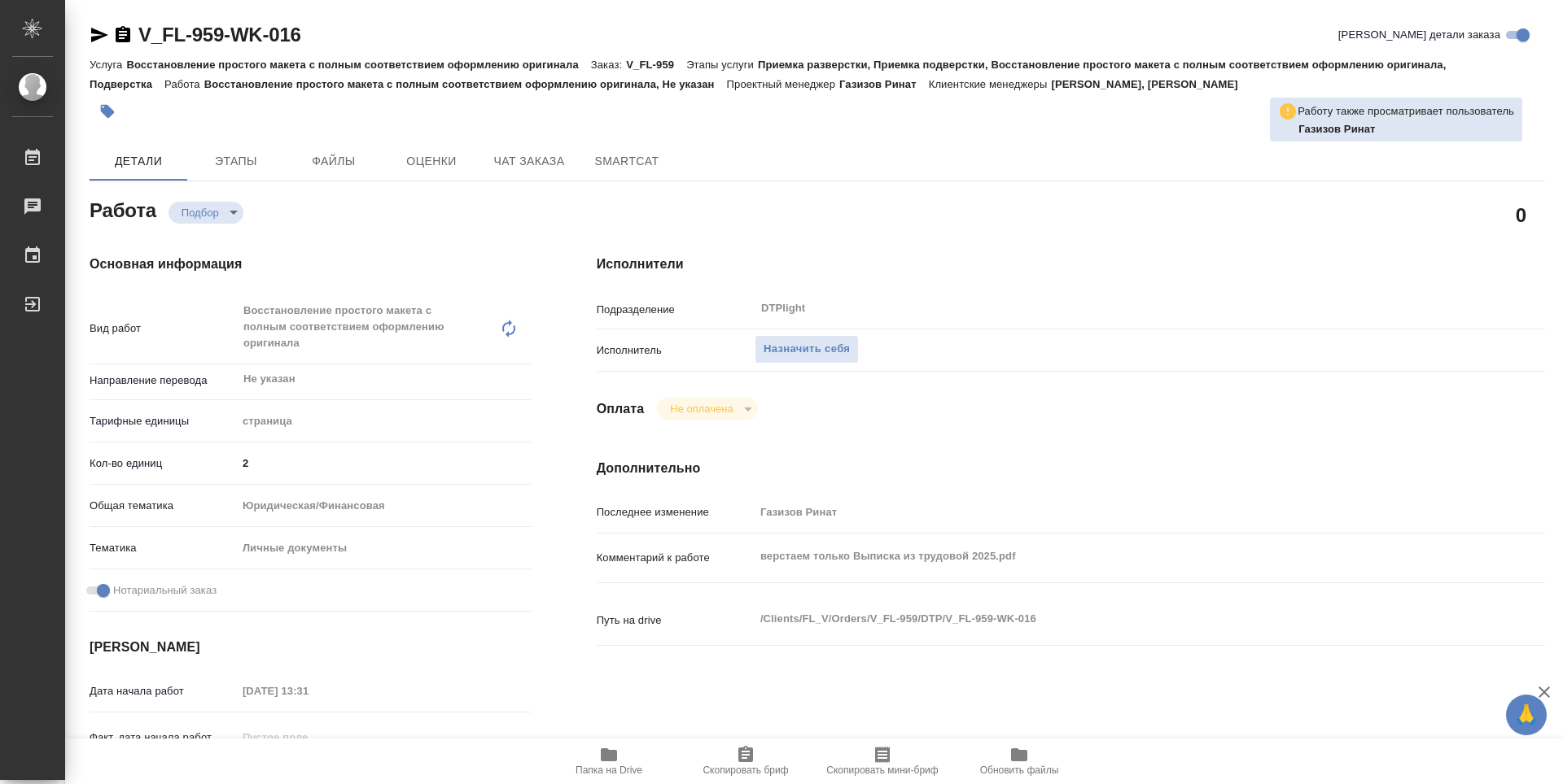
type textarea "x"
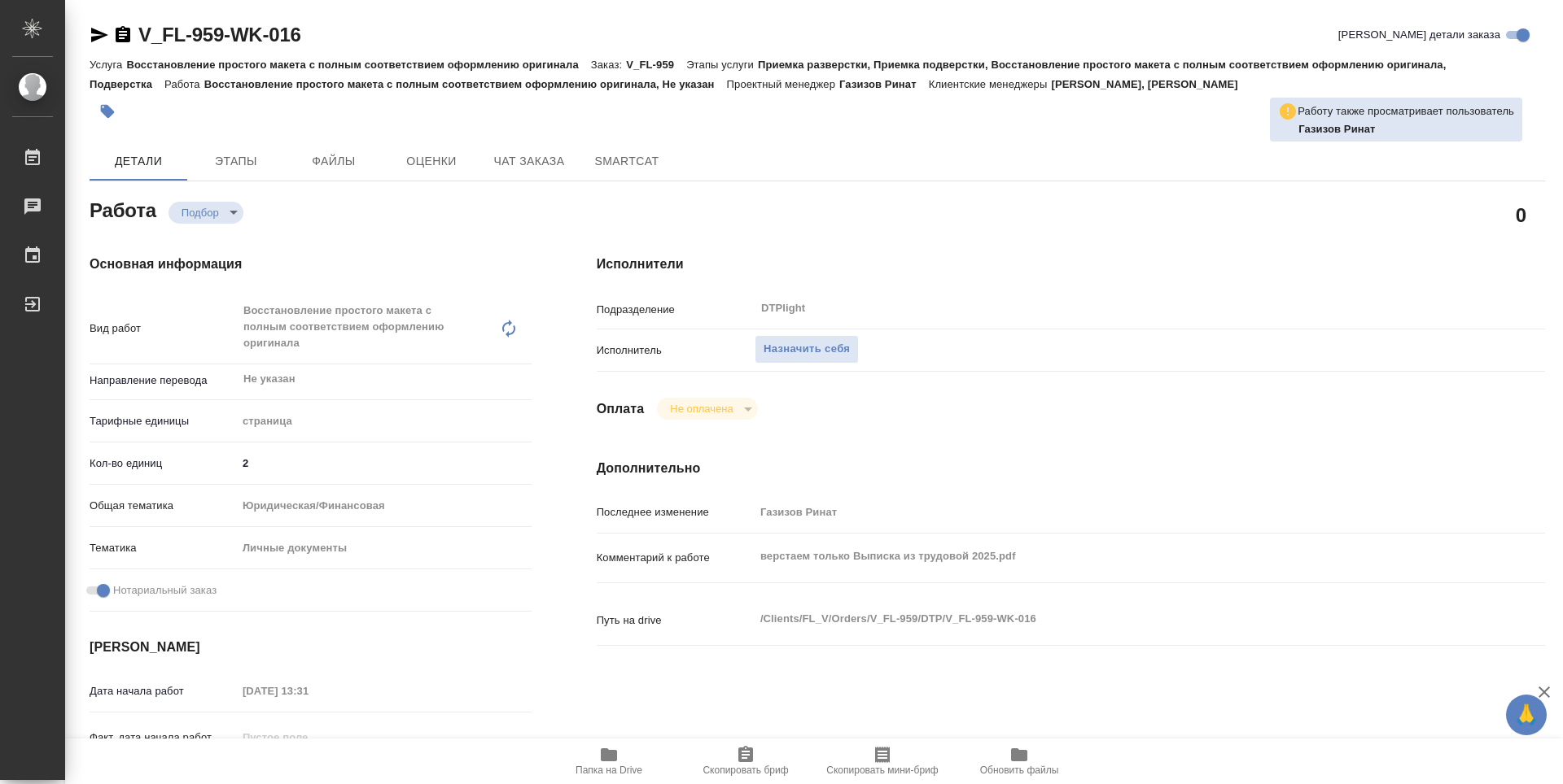
type textarea "x"
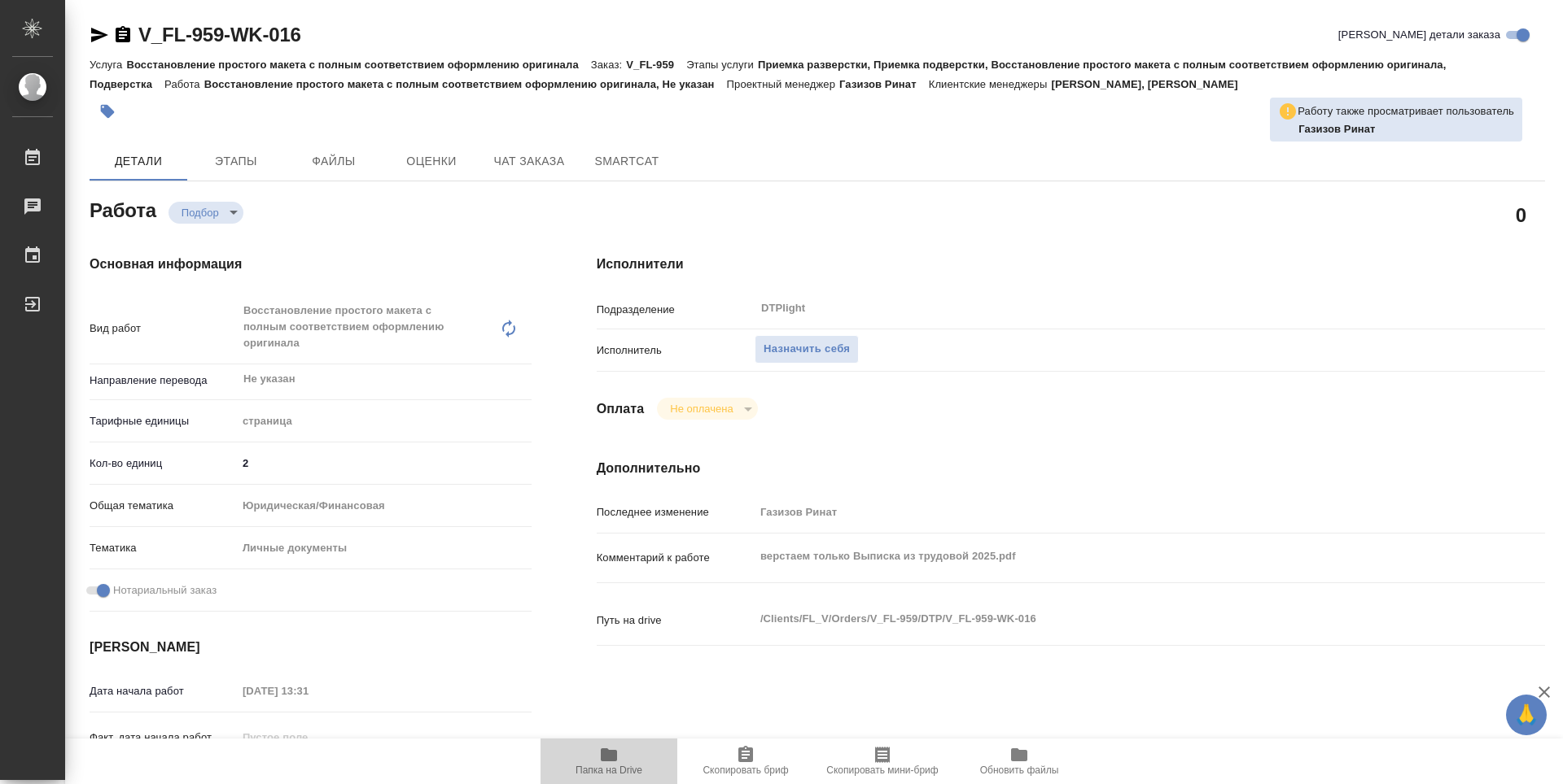
click at [635, 763] on span "Папка на Drive" at bounding box center [609, 760] width 117 height 31
type textarea "x"
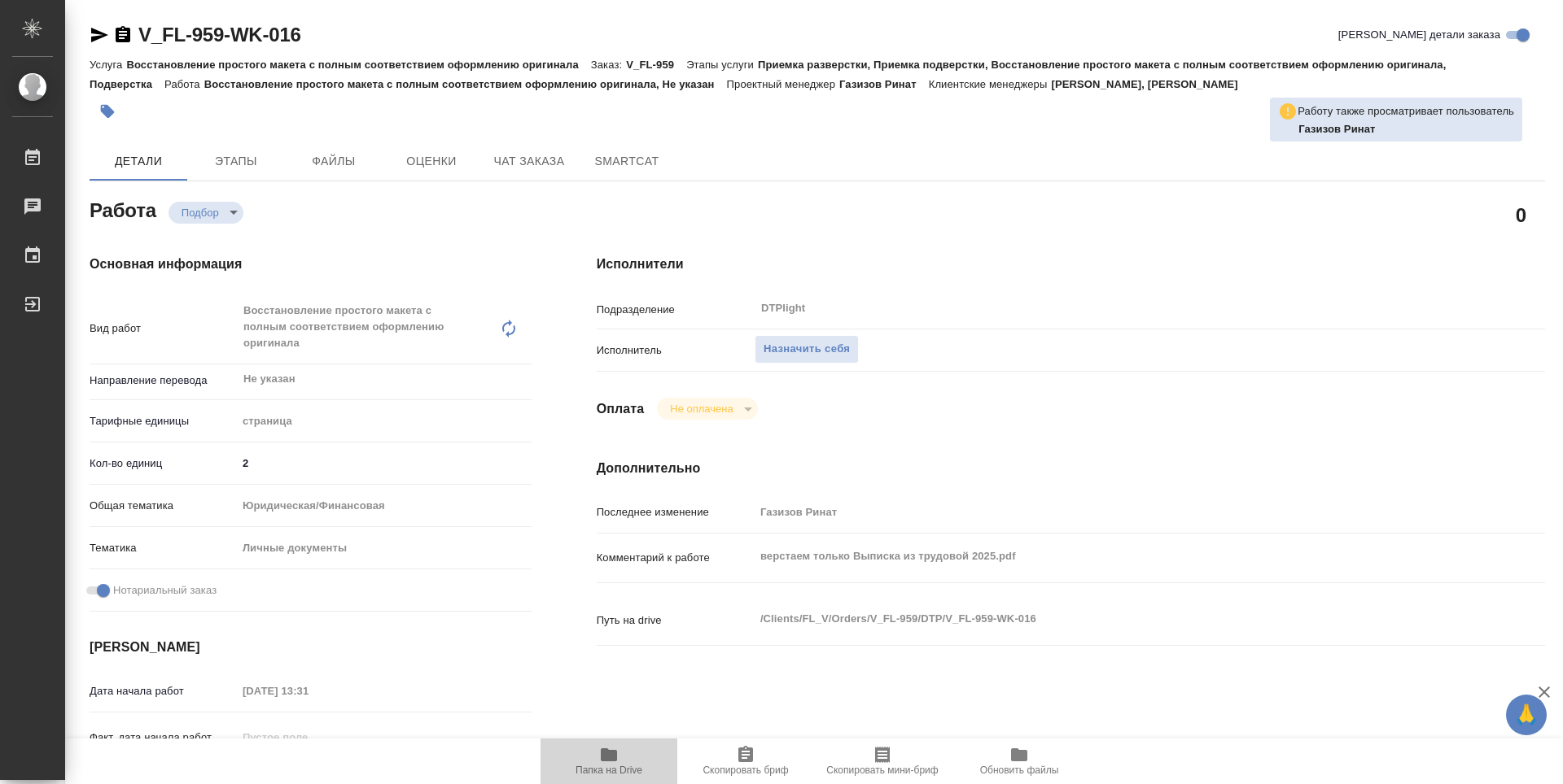
type textarea "x"
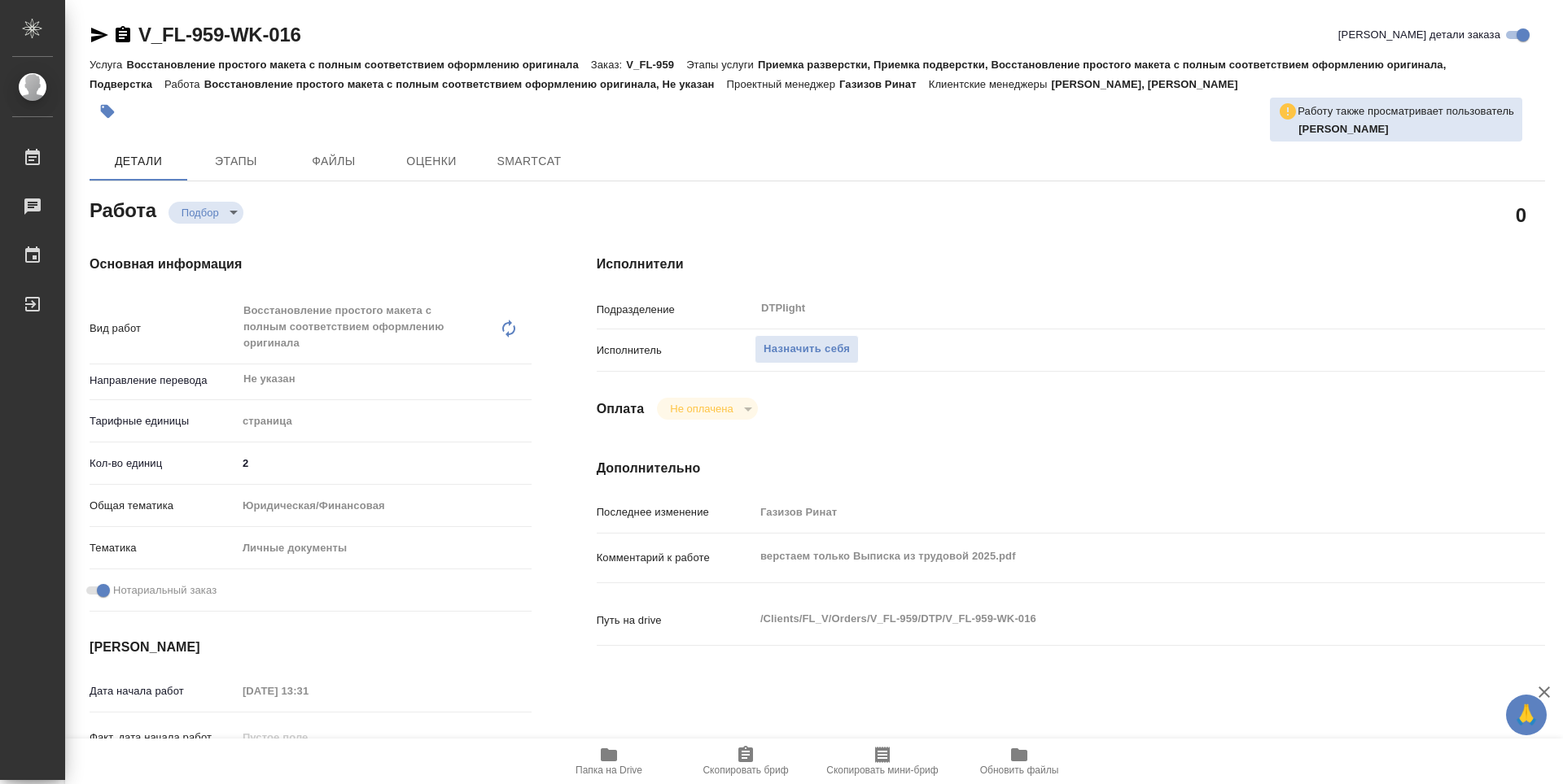
type textarea "x"
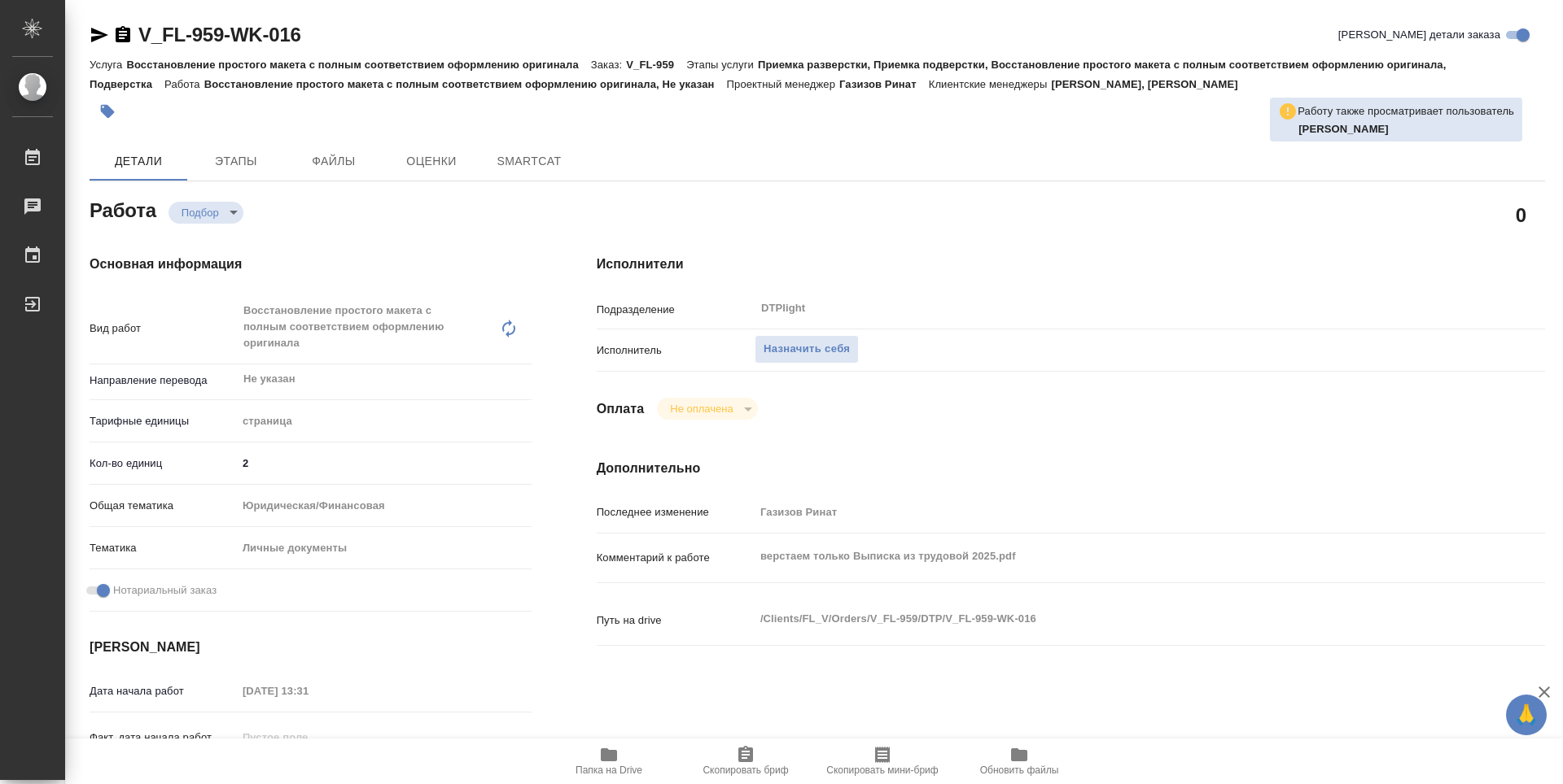
type textarea "x"
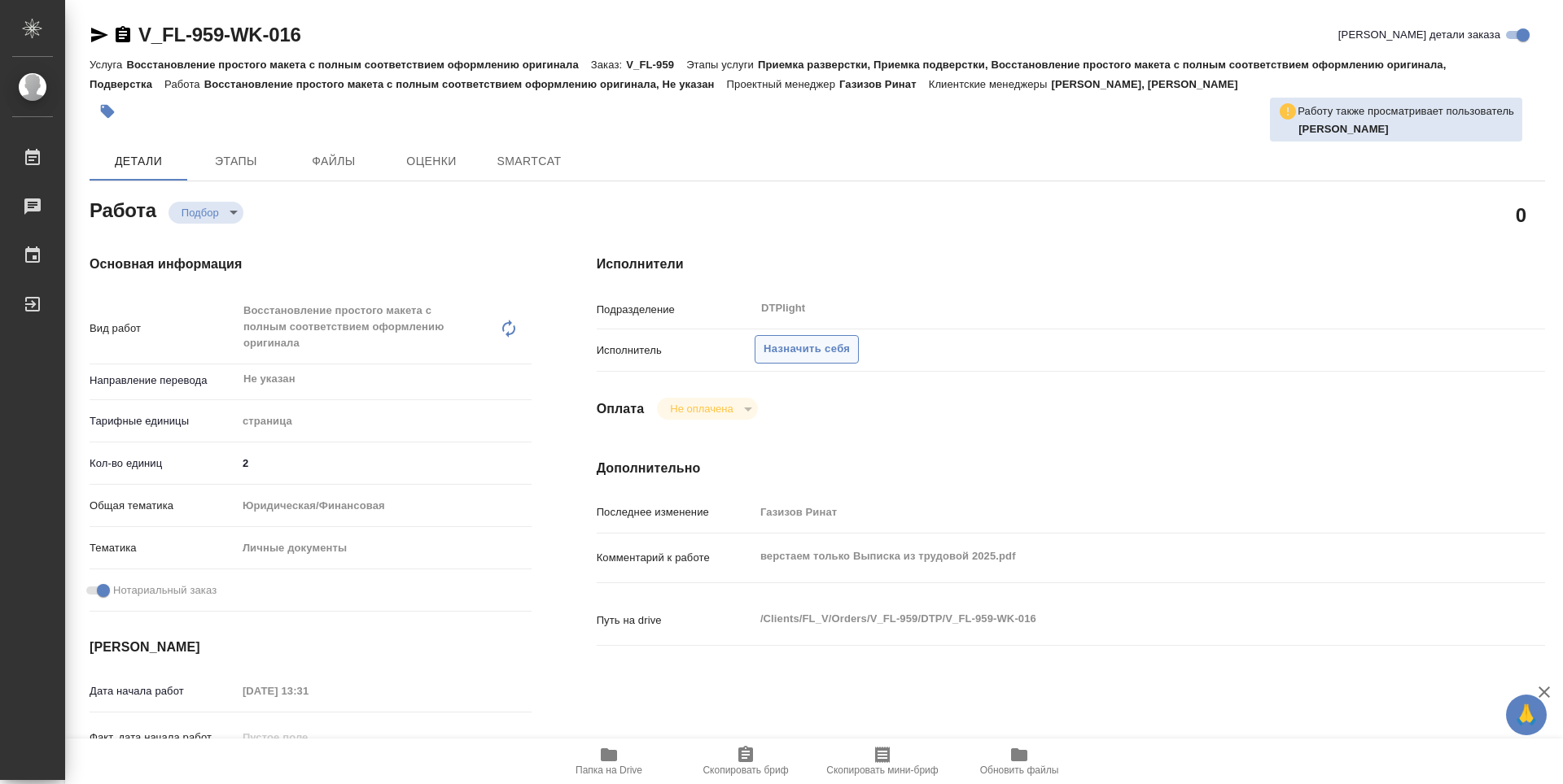
type textarea "x"
click at [817, 347] on span "Назначить себя" at bounding box center [806, 349] width 86 height 19
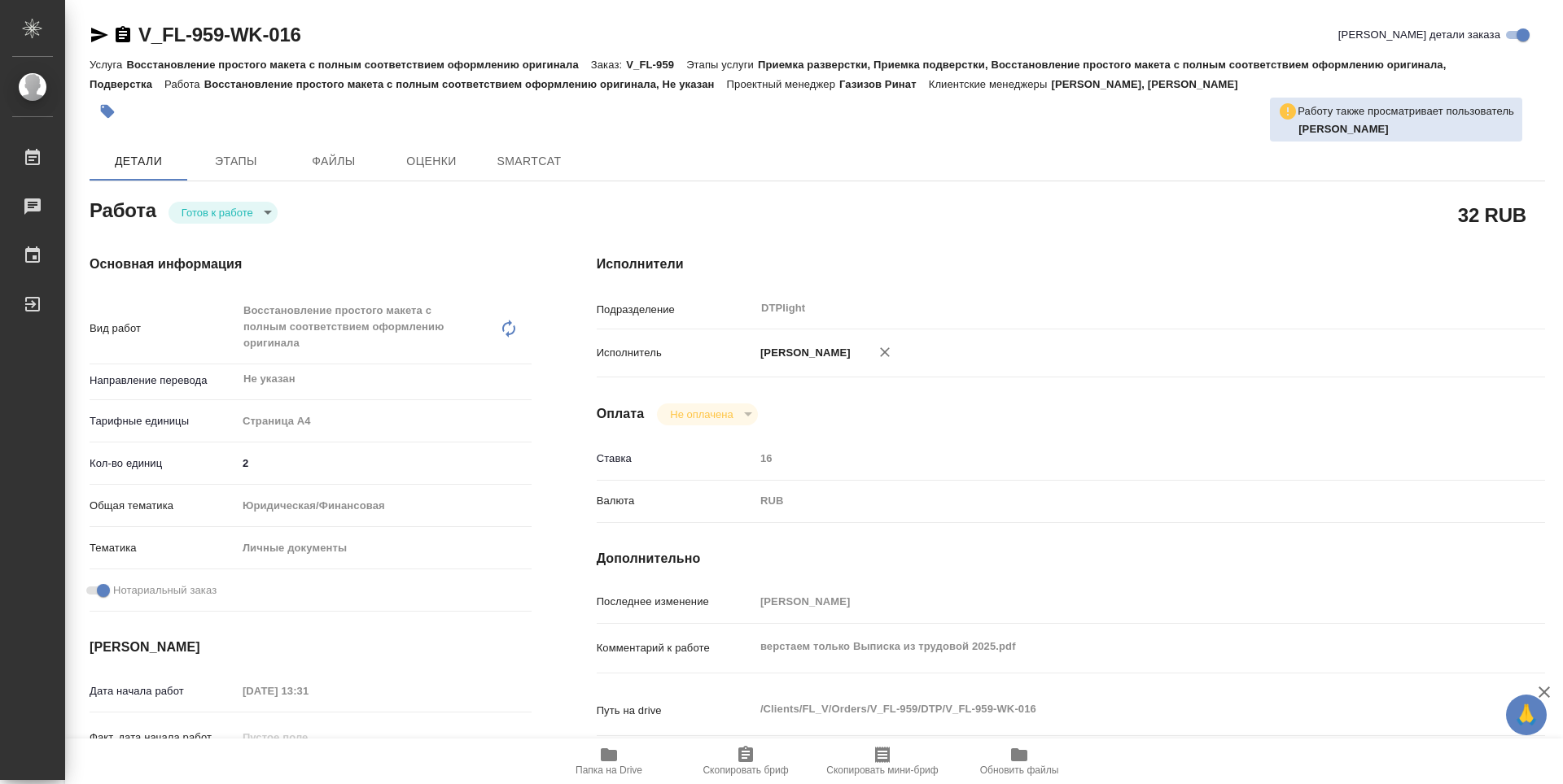
type textarea "x"
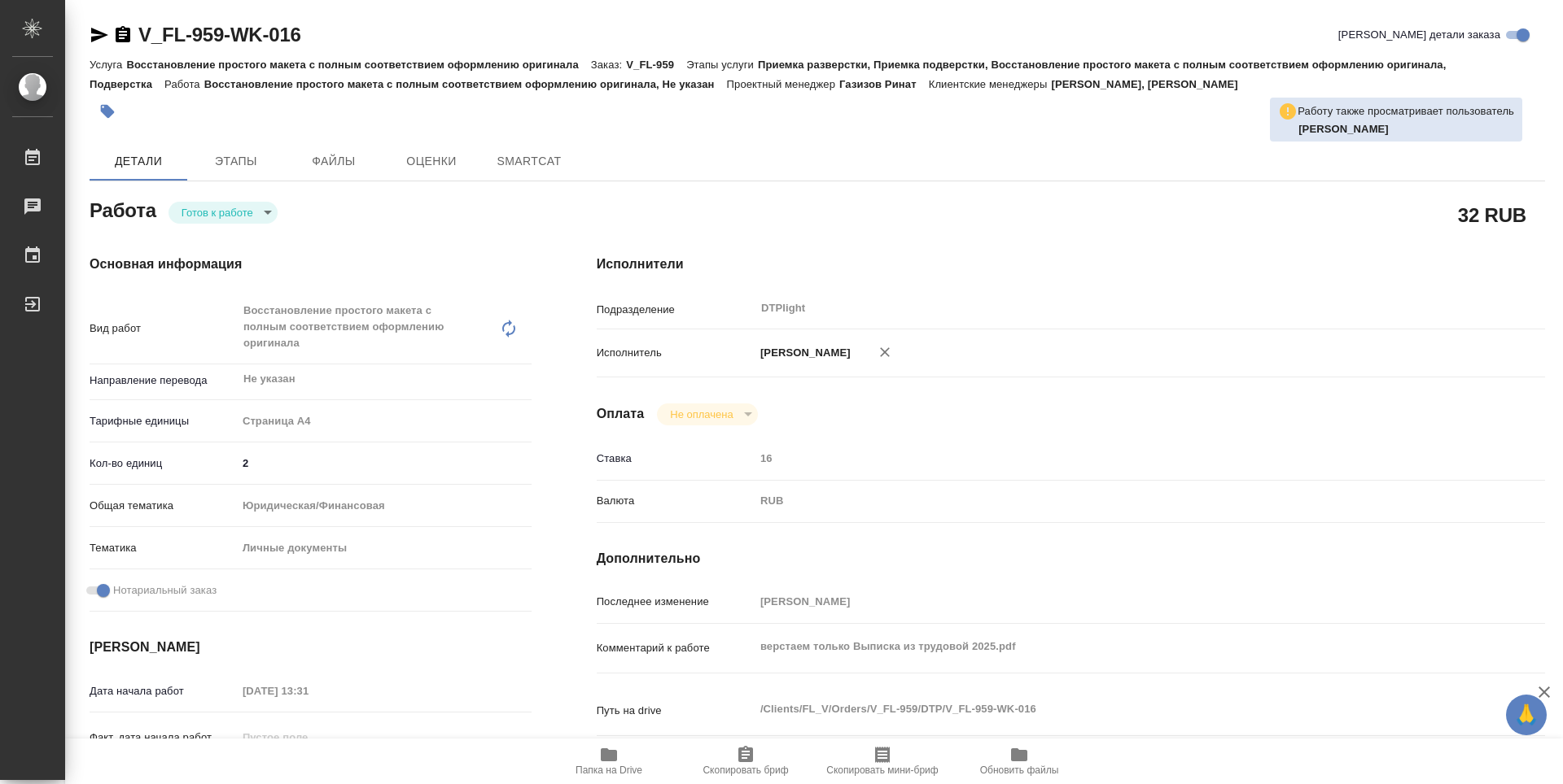
type textarea "x"
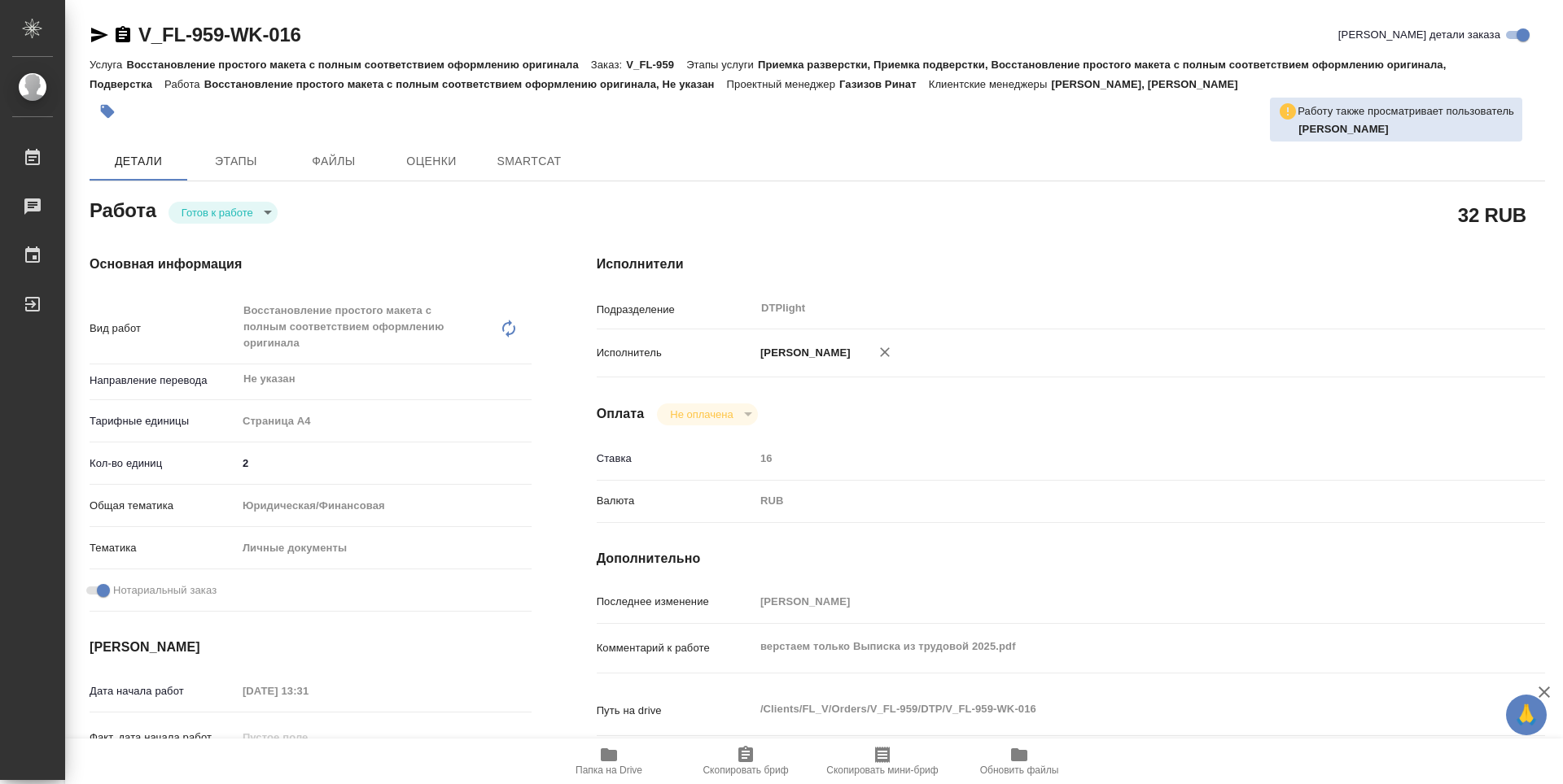
type textarea "x"
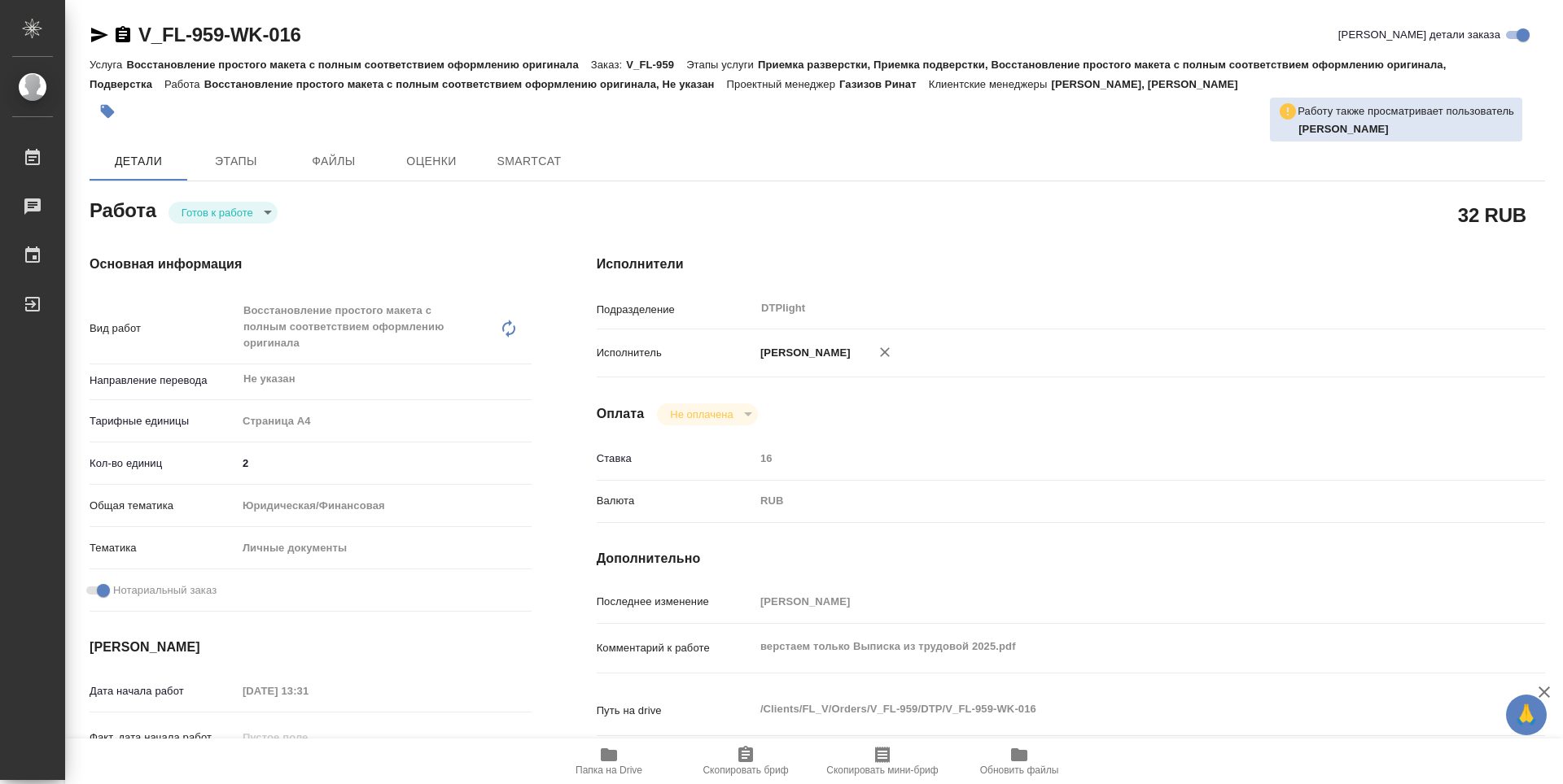
click at [269, 209] on body "🙏 .cls-1 fill:#fff; AWATERA Guselnikov Roman Работы Чаты График Выйти V_FL-959-…" at bounding box center [781, 392] width 1563 height 784
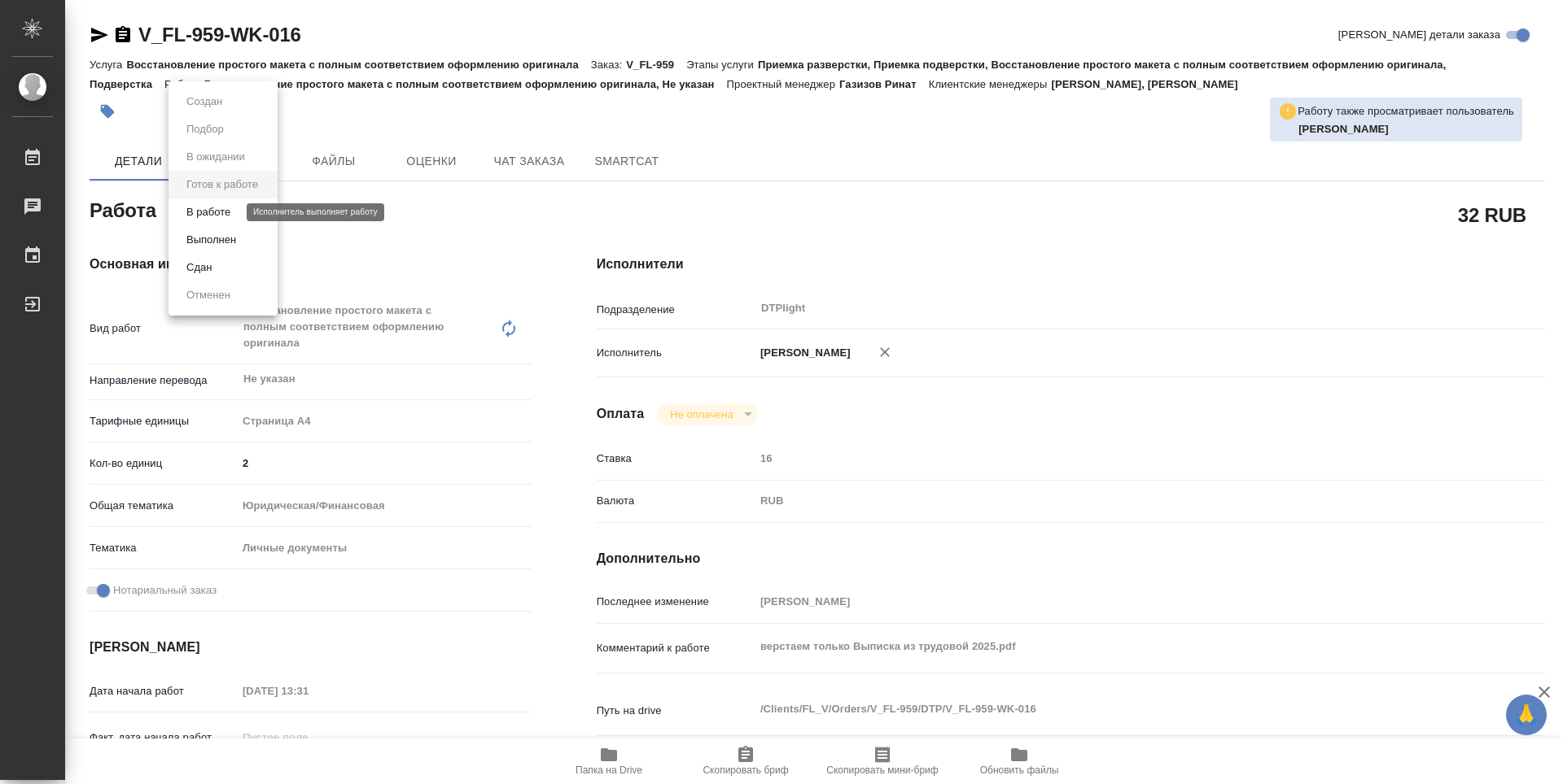
click at [208, 216] on button "В работе" at bounding box center [209, 212] width 54 height 18
type textarea "x"
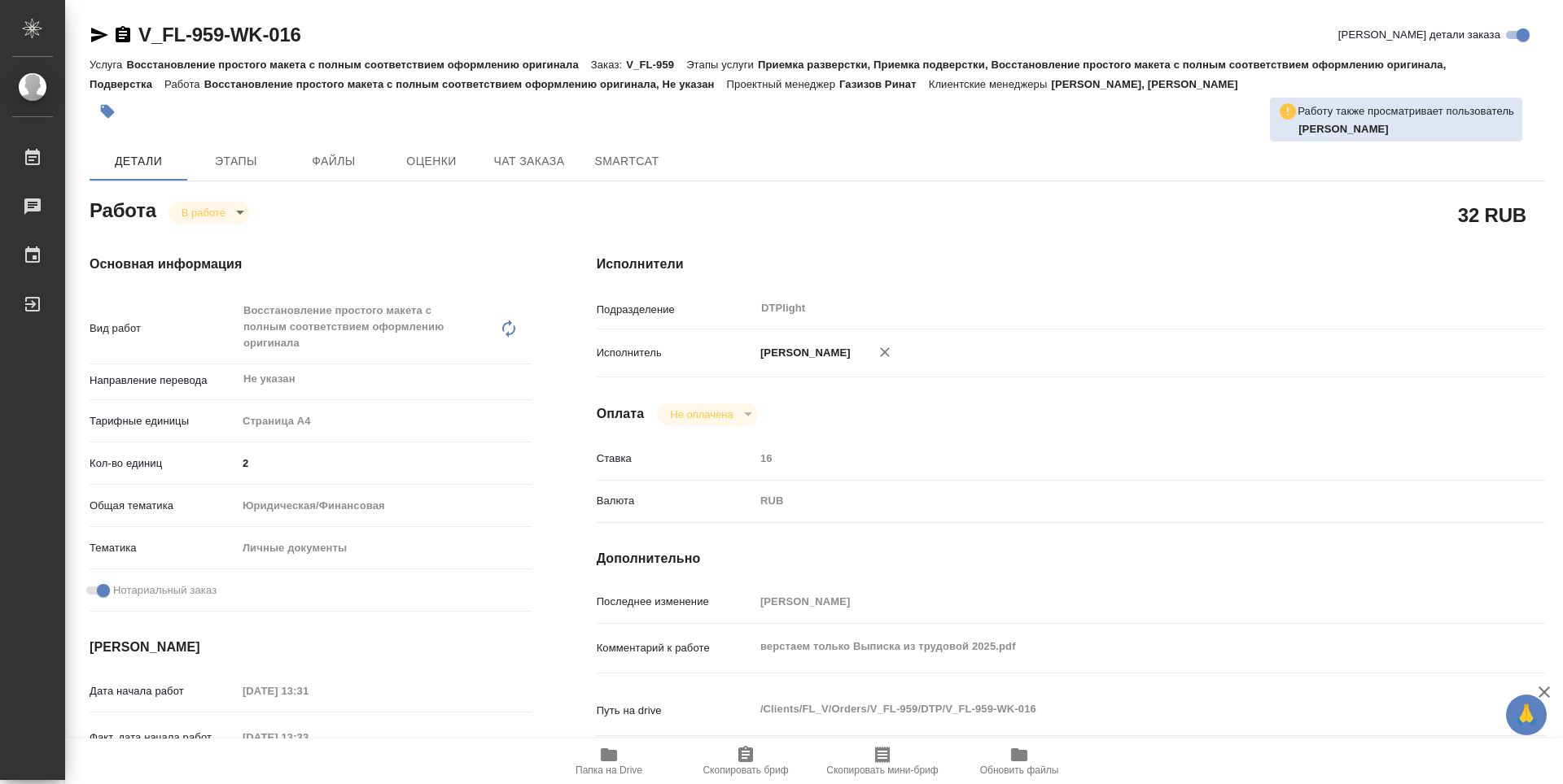
type textarea "x"
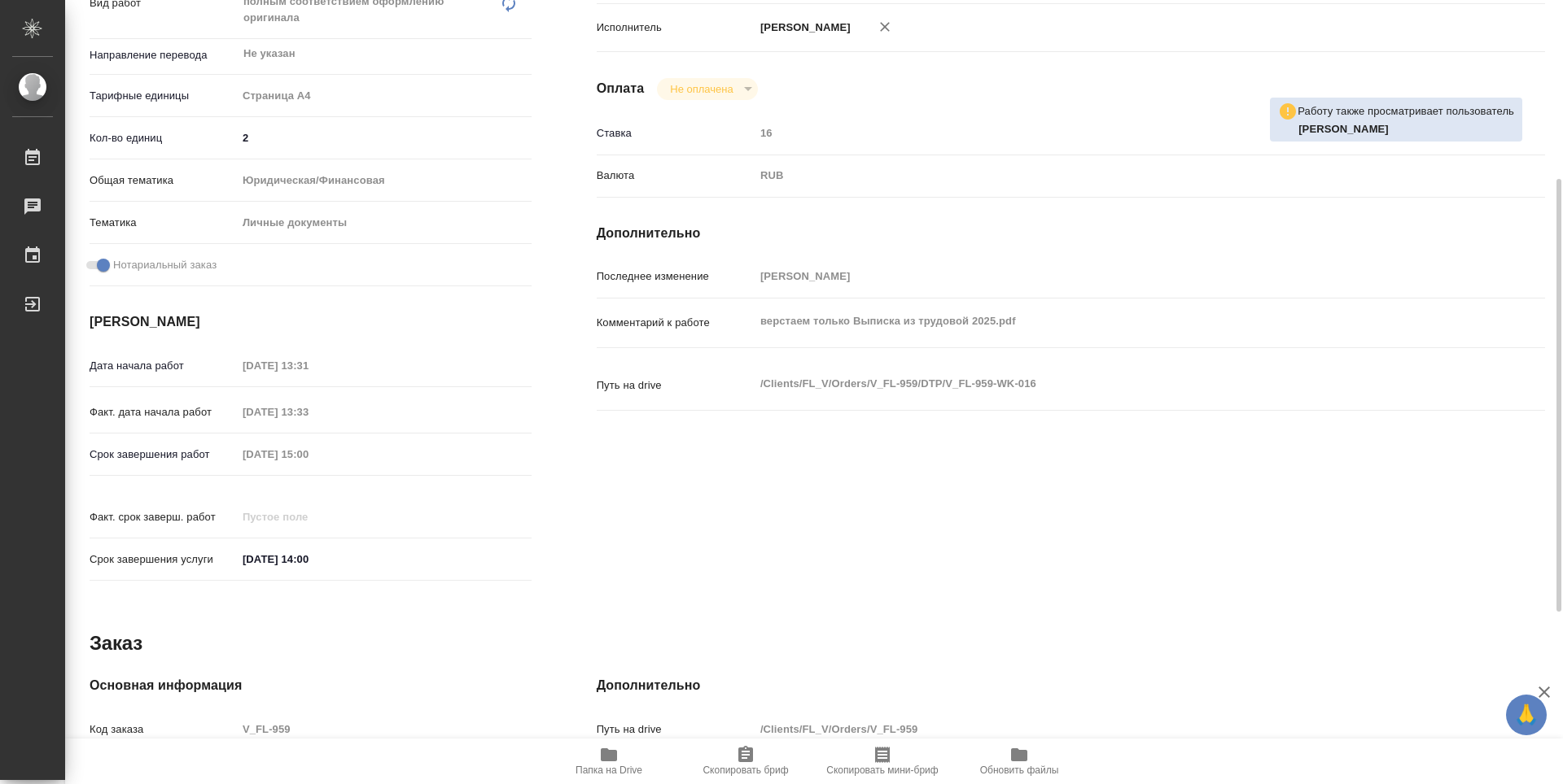
type textarea "x"
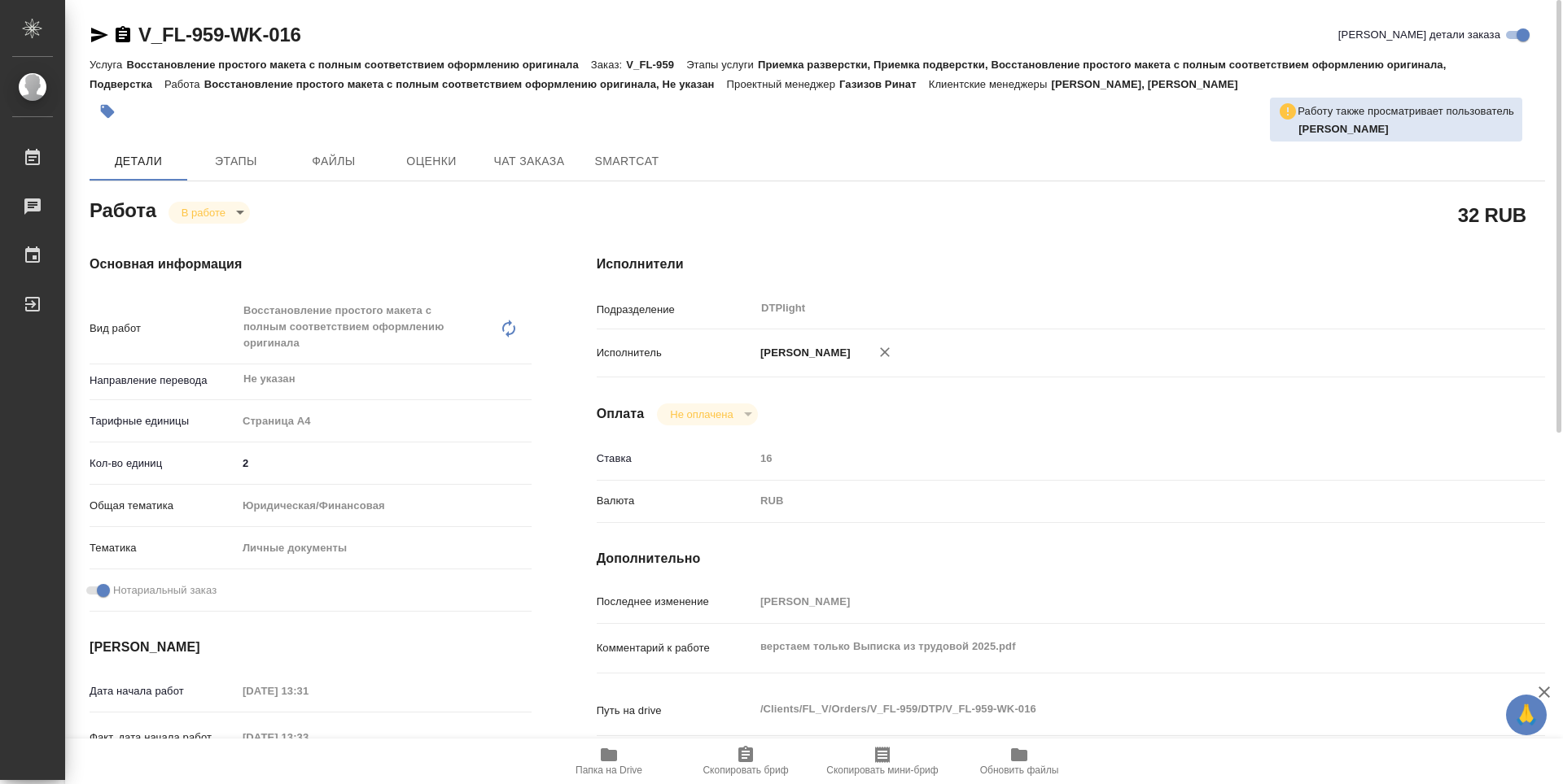
type textarea "x"
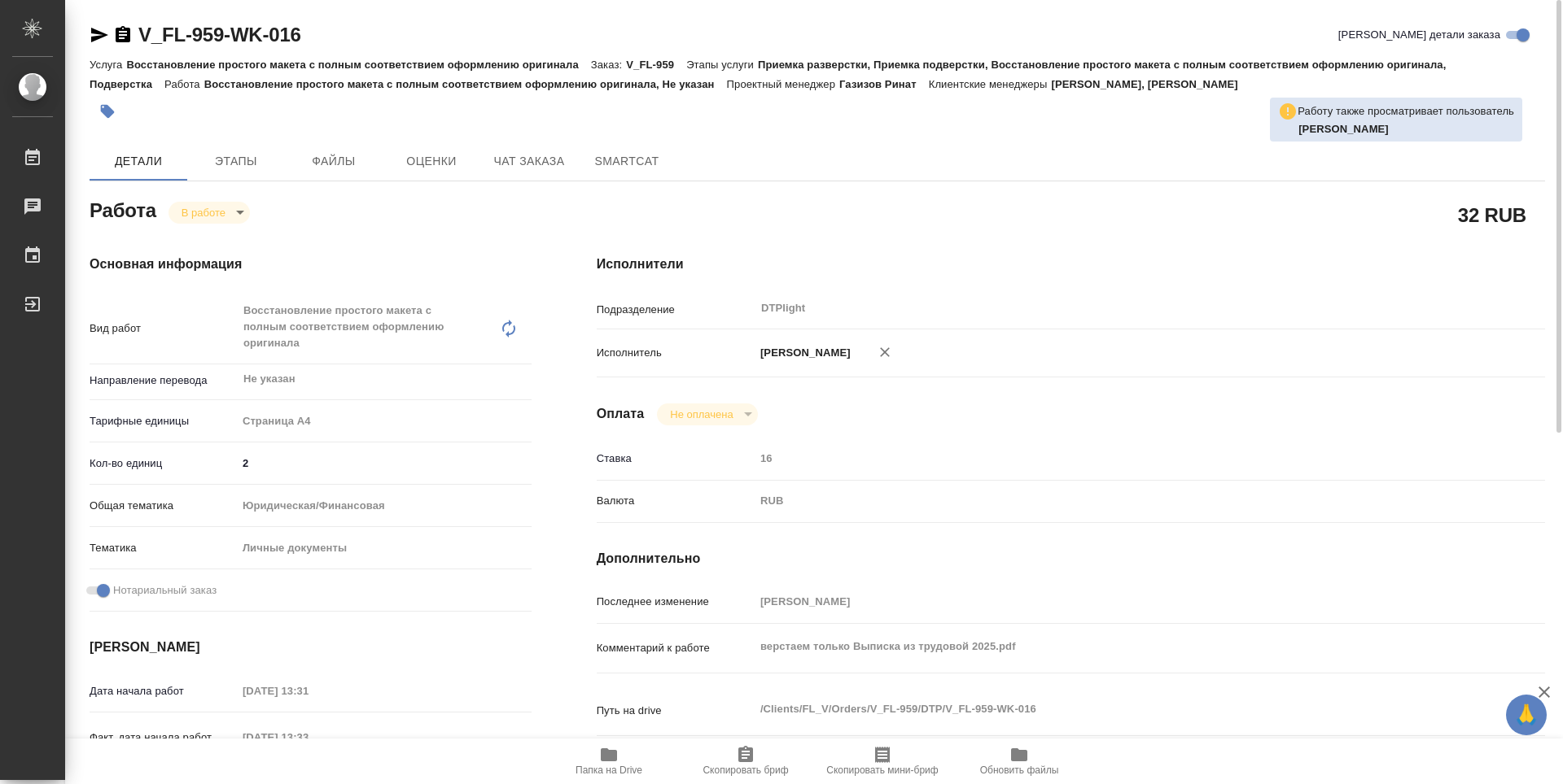
drag, startPoint x: 128, startPoint y: 37, endPoint x: 163, endPoint y: 55, distance: 39.4
click at [128, 37] on icon "button" at bounding box center [122, 34] width 14 height 16
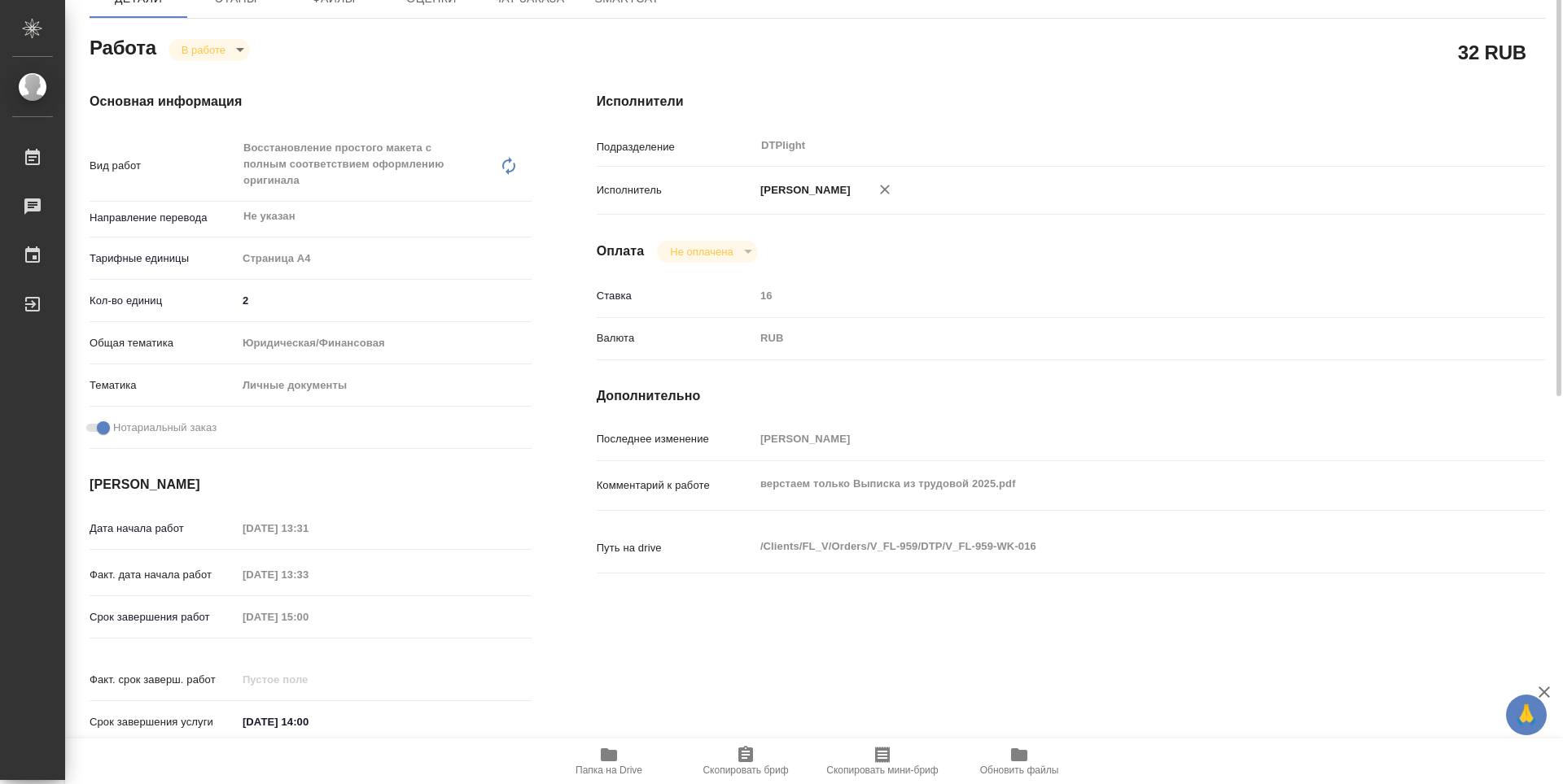
scroll to position [81, 0]
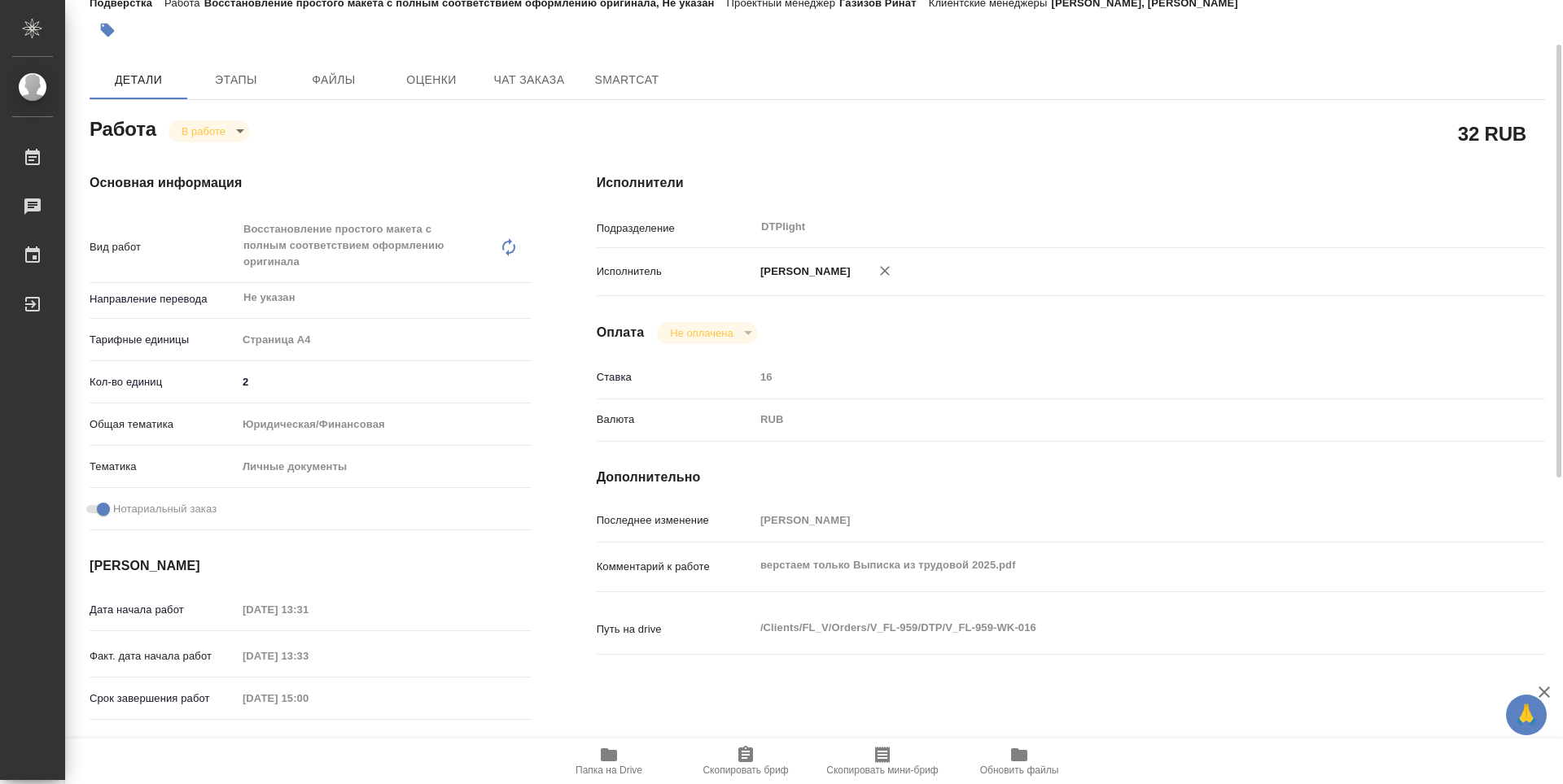
type textarea "x"
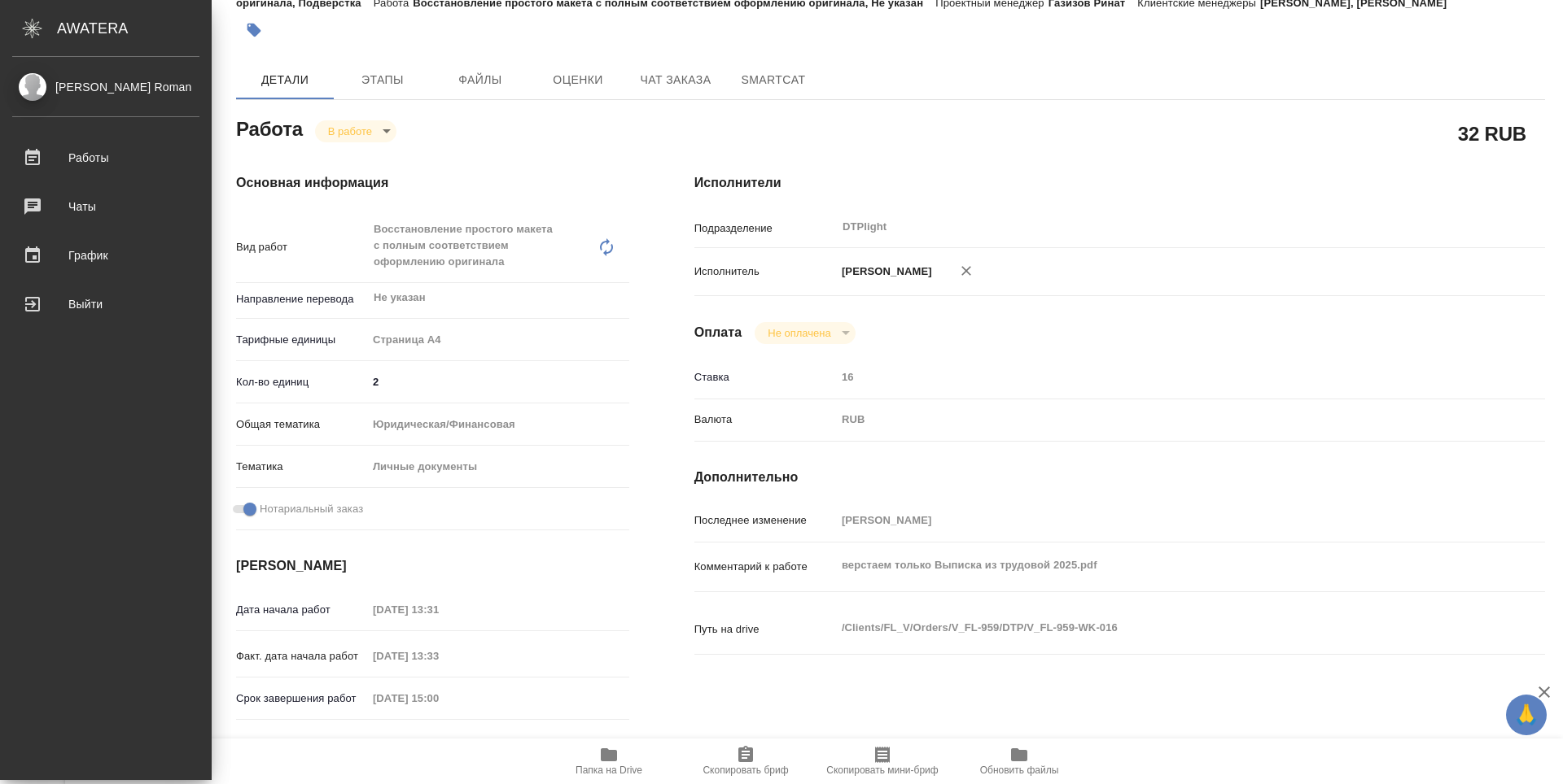
type textarea "x"
